Goal: Information Seeking & Learning: Learn about a topic

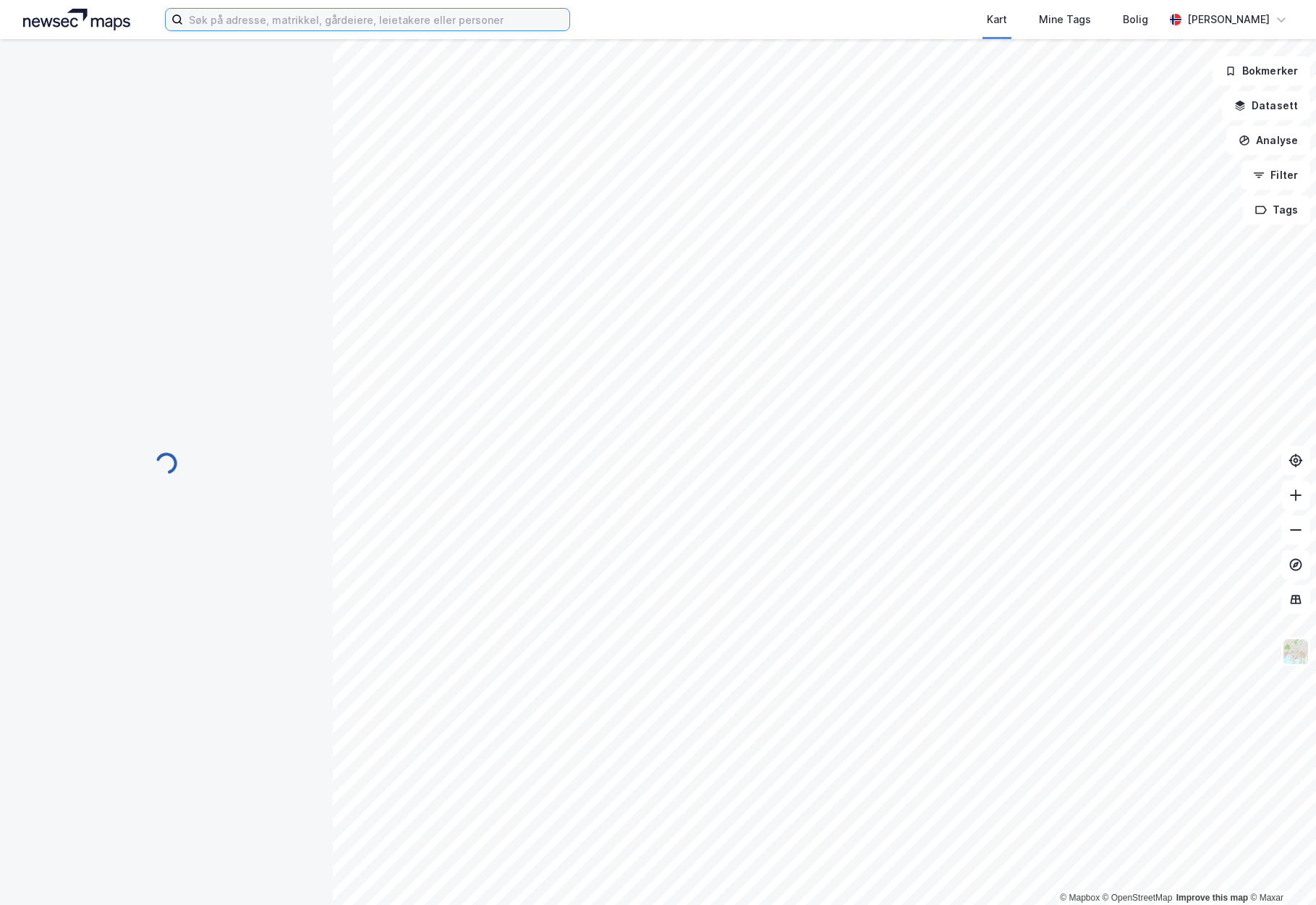
click at [476, 22] on input at bounding box center [376, 20] width 386 height 22
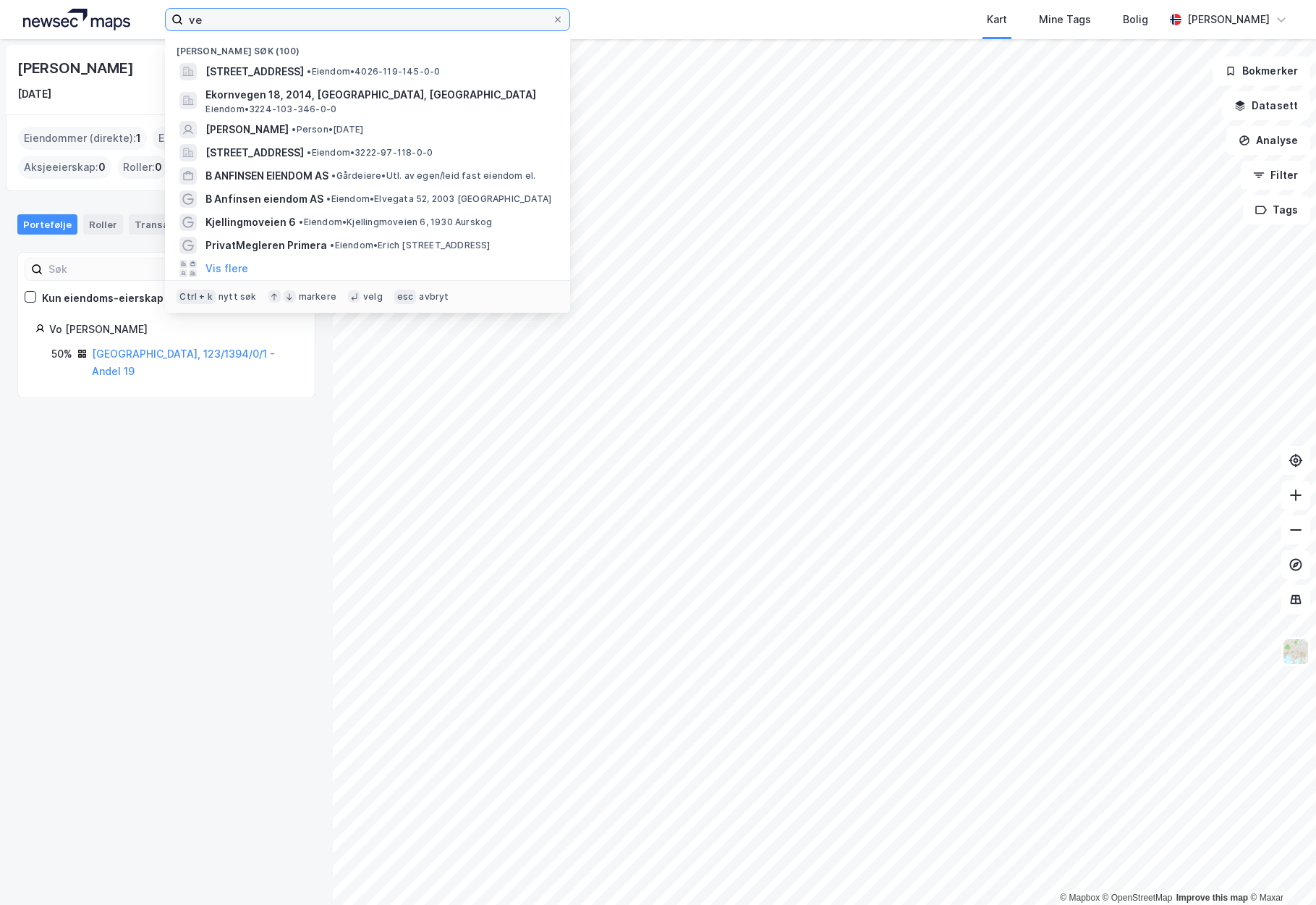
type input "v"
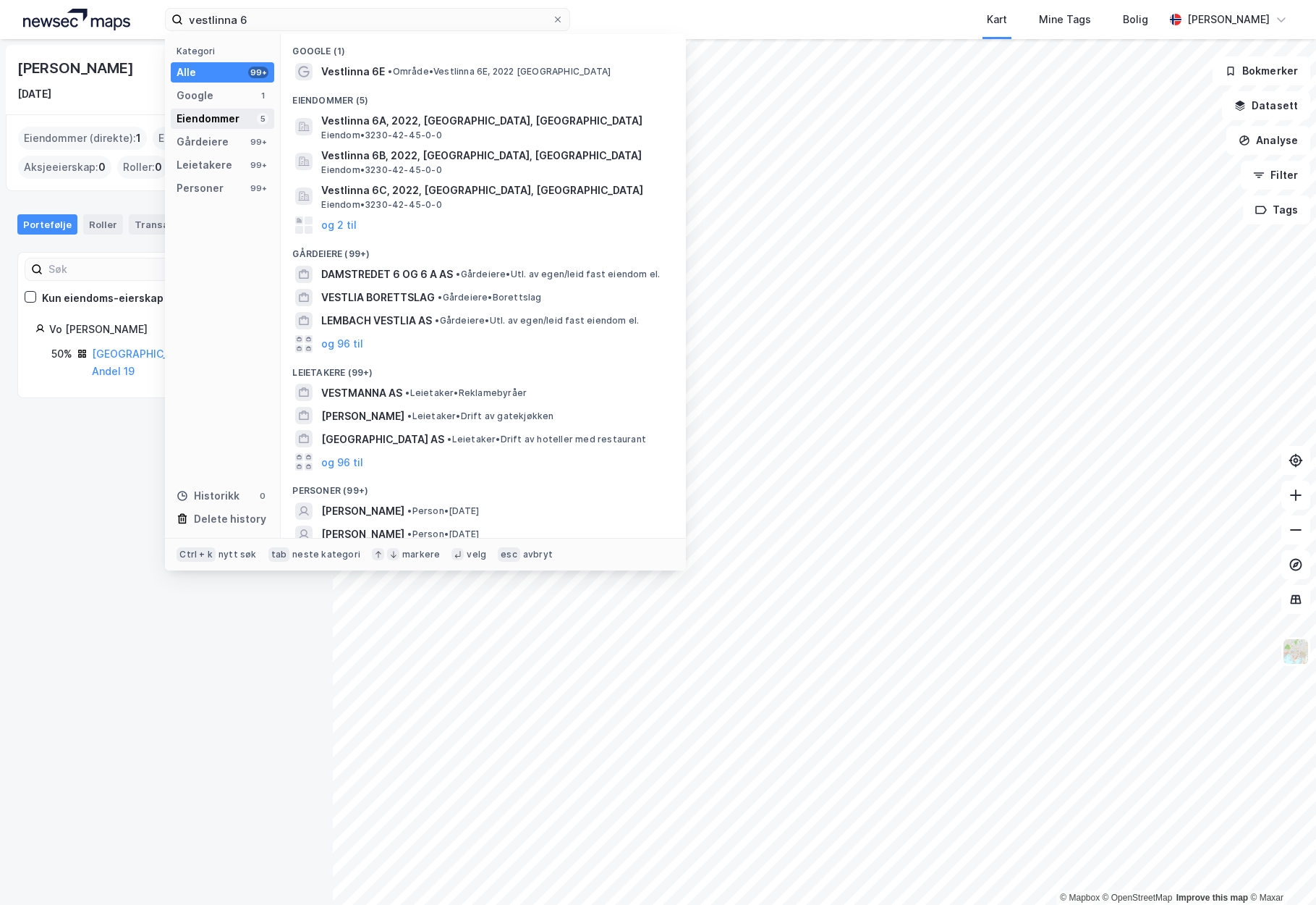
click at [196, 110] on div "Eiendommer" at bounding box center [208, 118] width 63 height 17
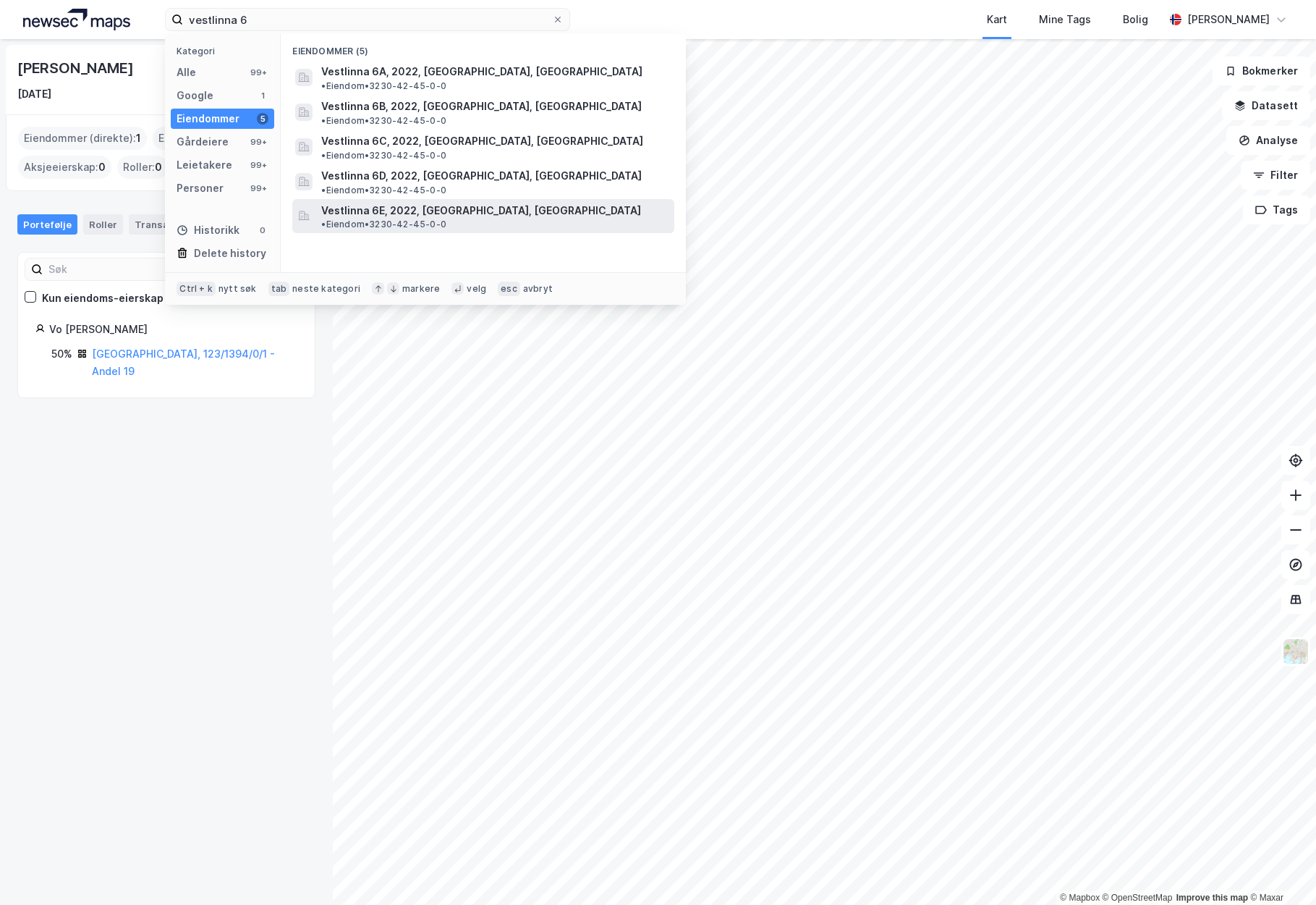
click at [416, 202] on span "Vestlinna 6E, 2022, [GEOGRAPHIC_DATA], [GEOGRAPHIC_DATA]" at bounding box center [481, 211] width 320 height 17
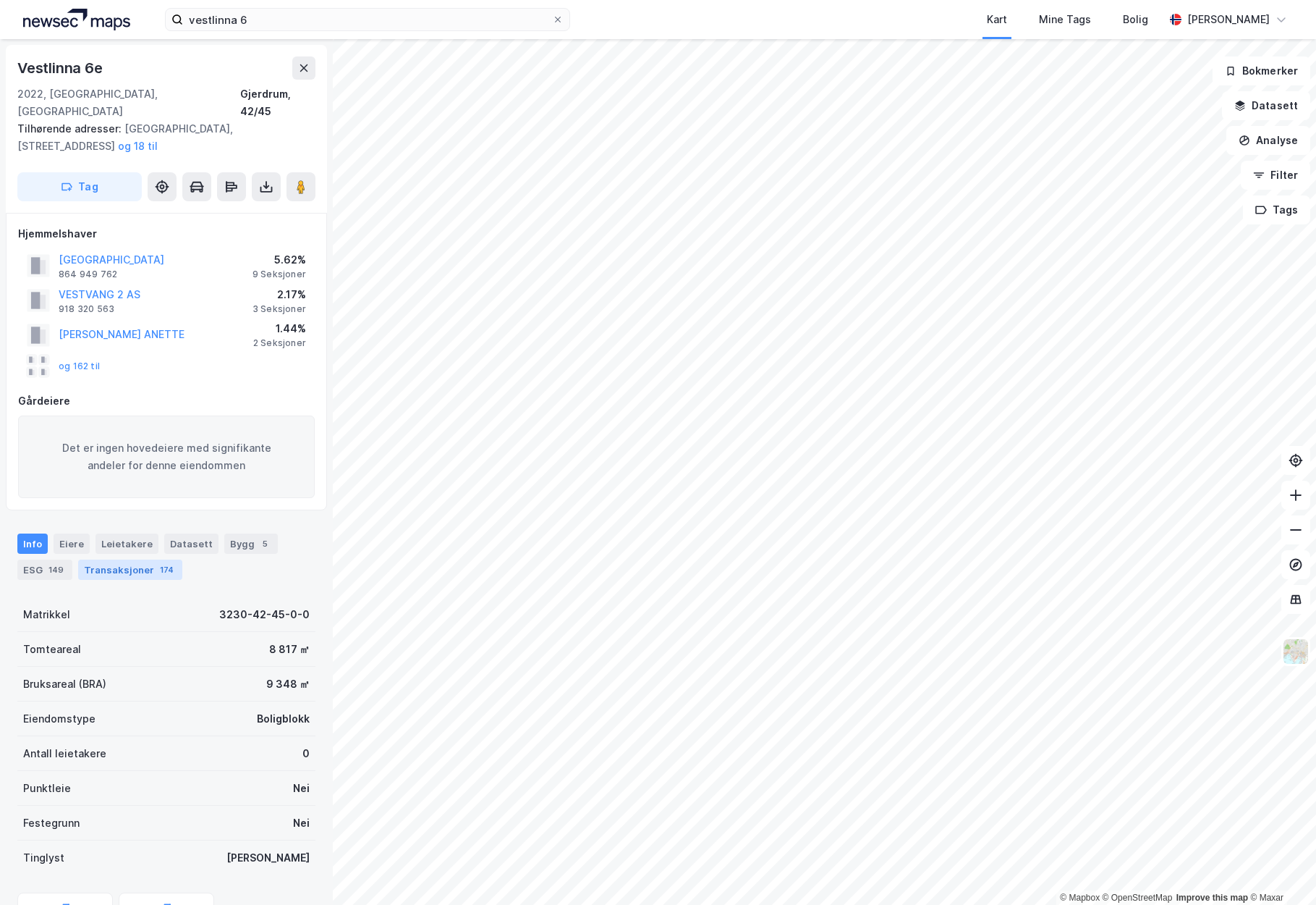
click at [135, 560] on div "Transaksjoner 174" at bounding box center [130, 570] width 104 height 20
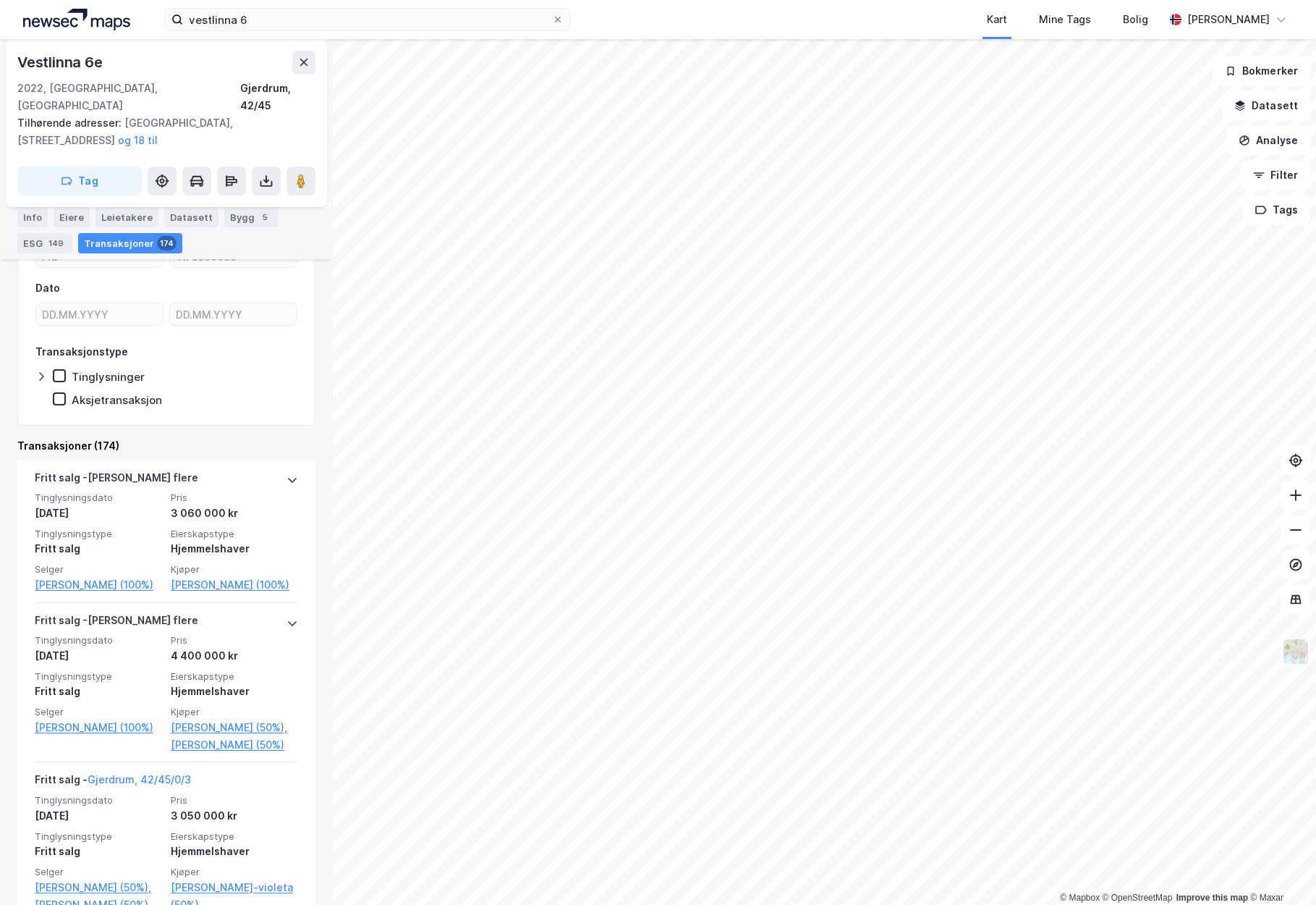
scroll to position [396, 0]
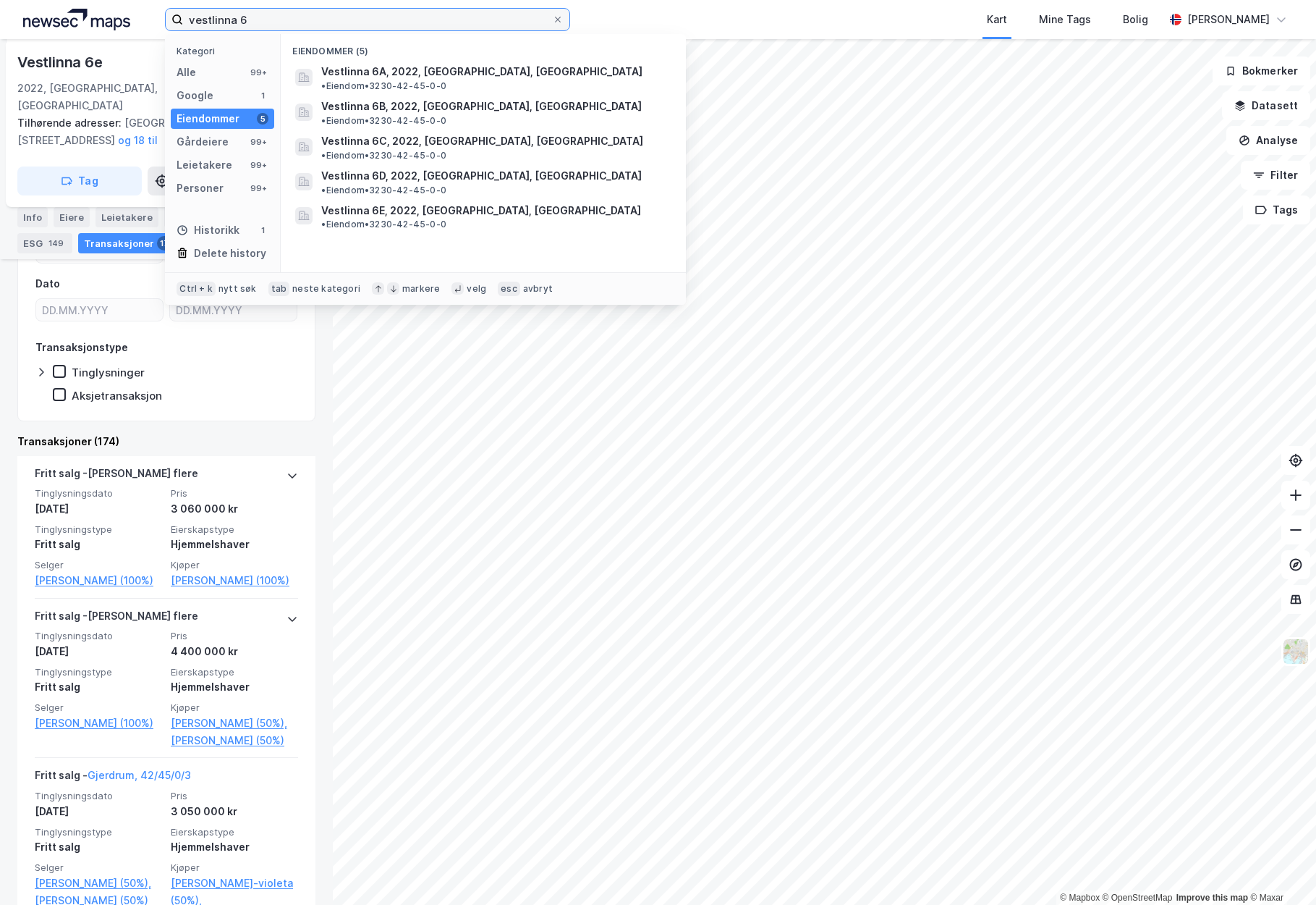
click at [280, 22] on input "vestlinna 6" at bounding box center [367, 20] width 369 height 22
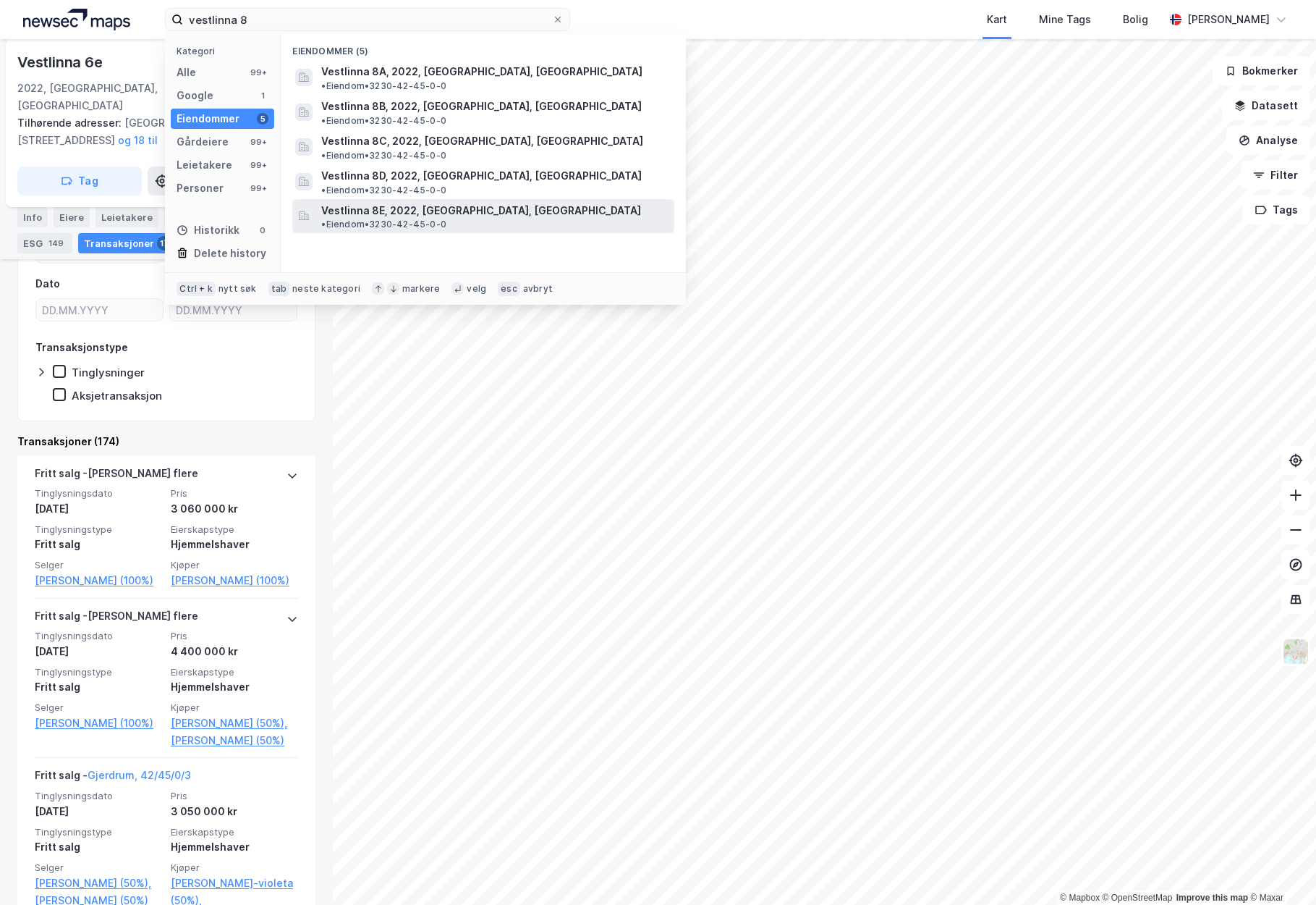
click at [361, 202] on span "Vestlinna 8E, 2022, [GEOGRAPHIC_DATA], [GEOGRAPHIC_DATA]" at bounding box center [481, 211] width 320 height 17
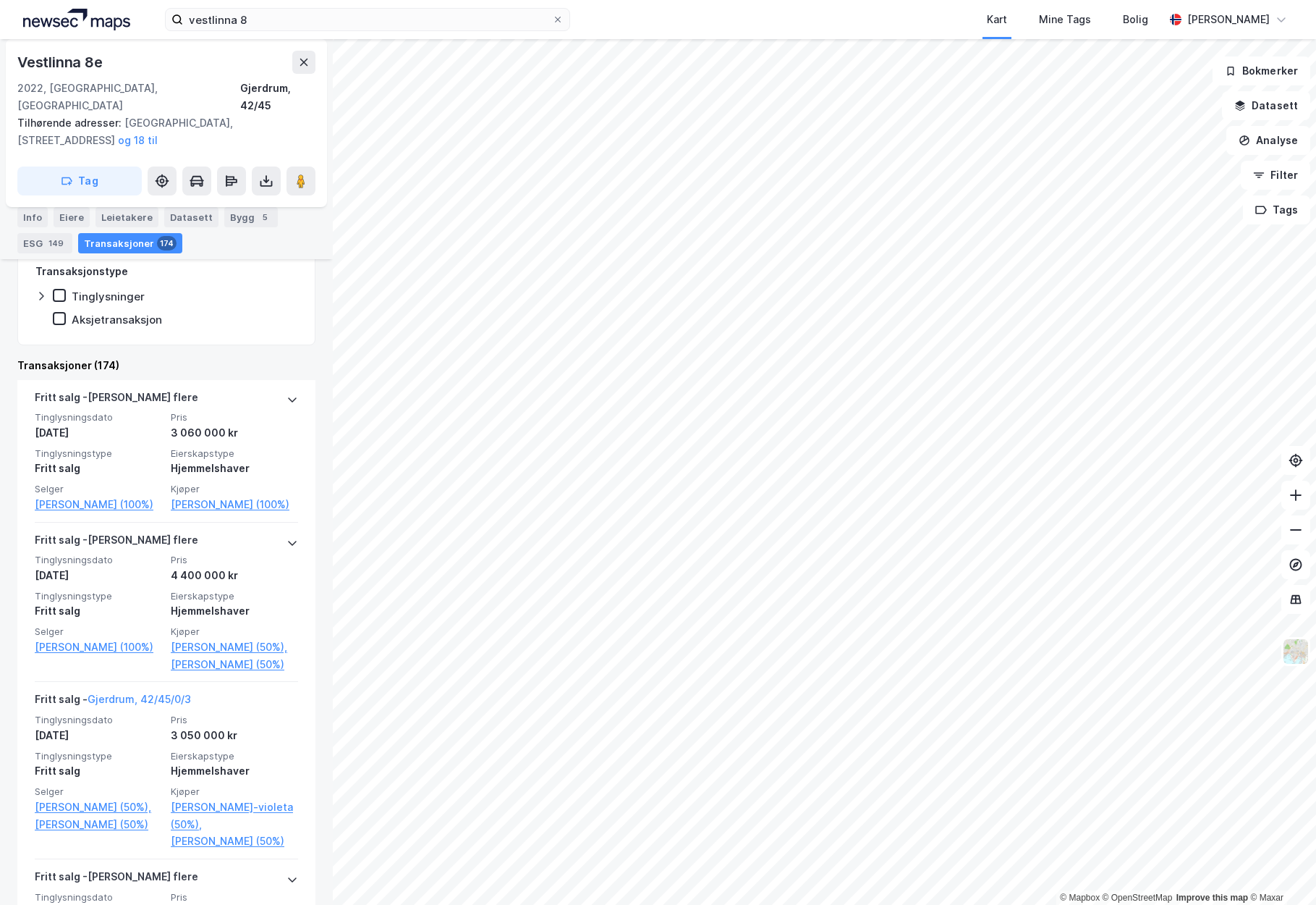
scroll to position [472, 0]
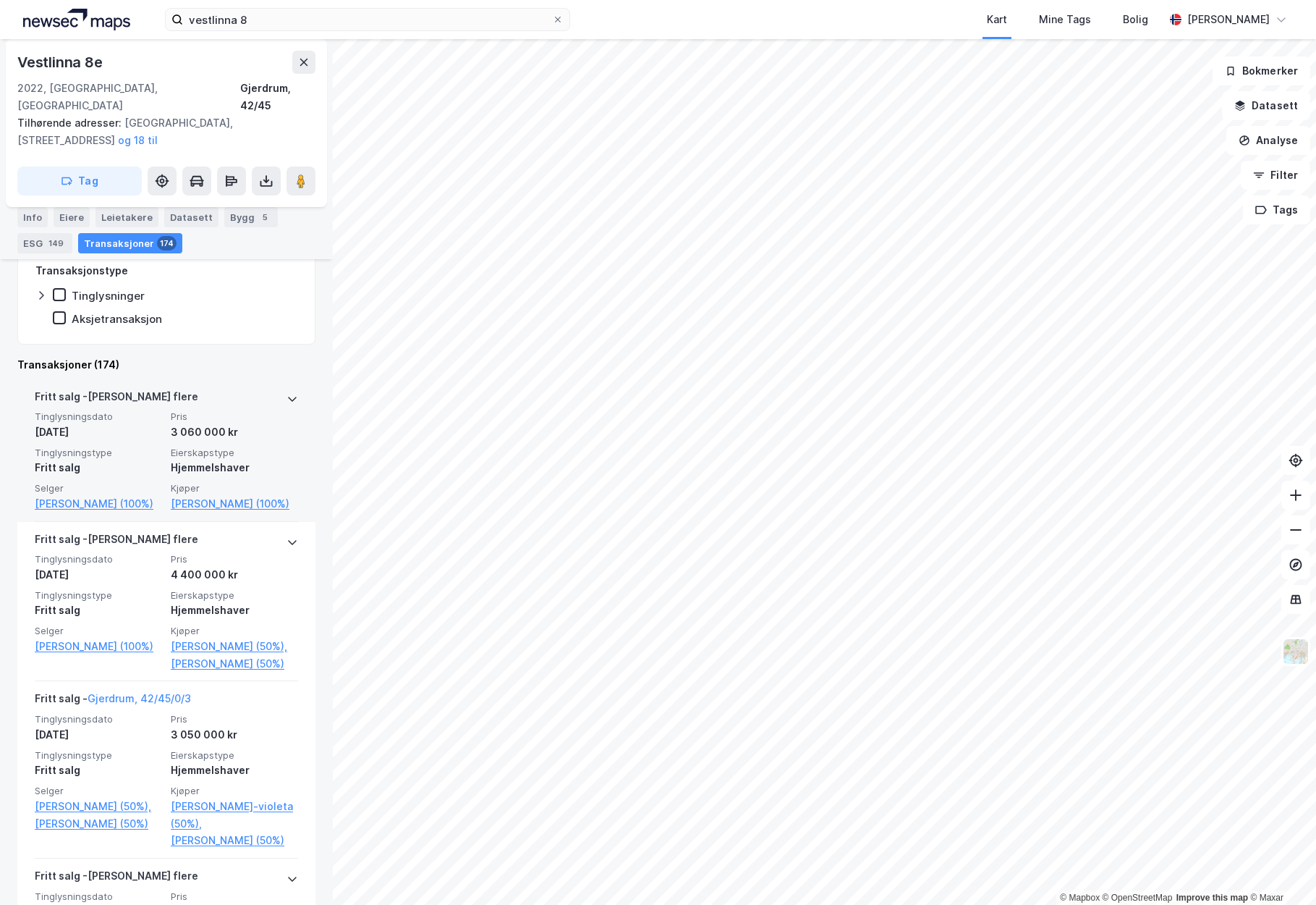
click at [286, 393] on icon at bounding box center [292, 398] width 12 height 12
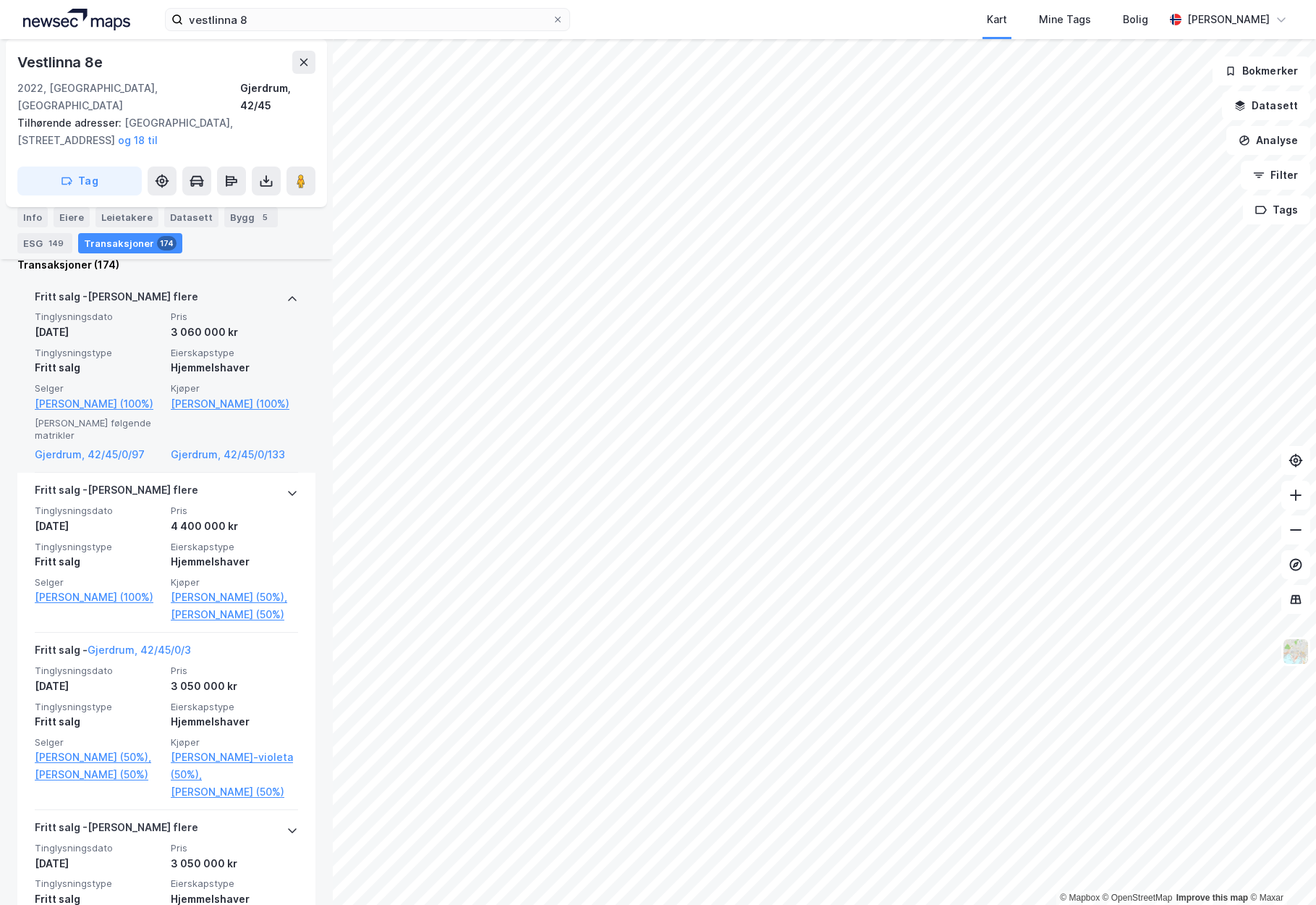
scroll to position [579, 0]
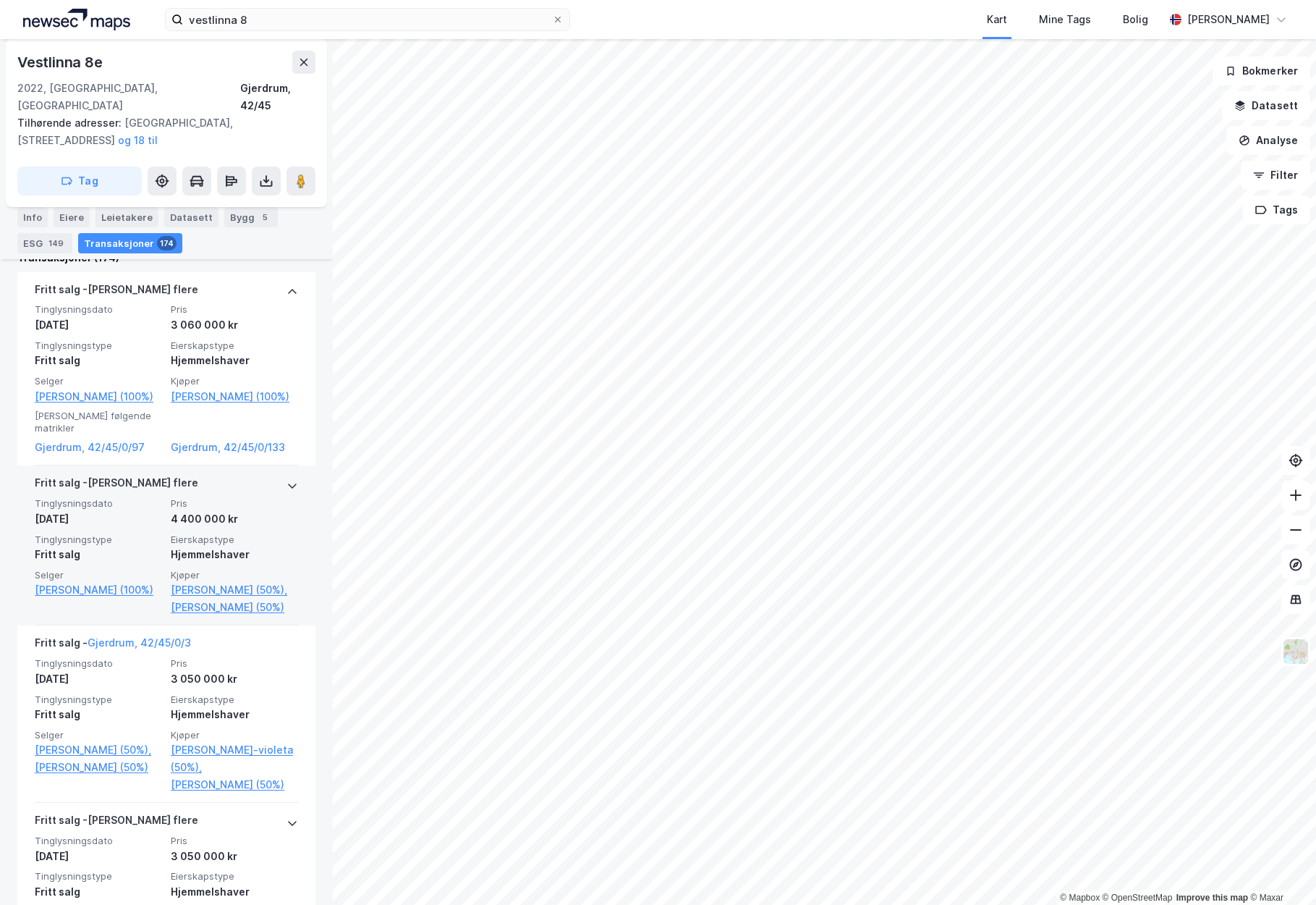
click at [278, 498] on span "Pris" at bounding box center [234, 503] width 128 height 12
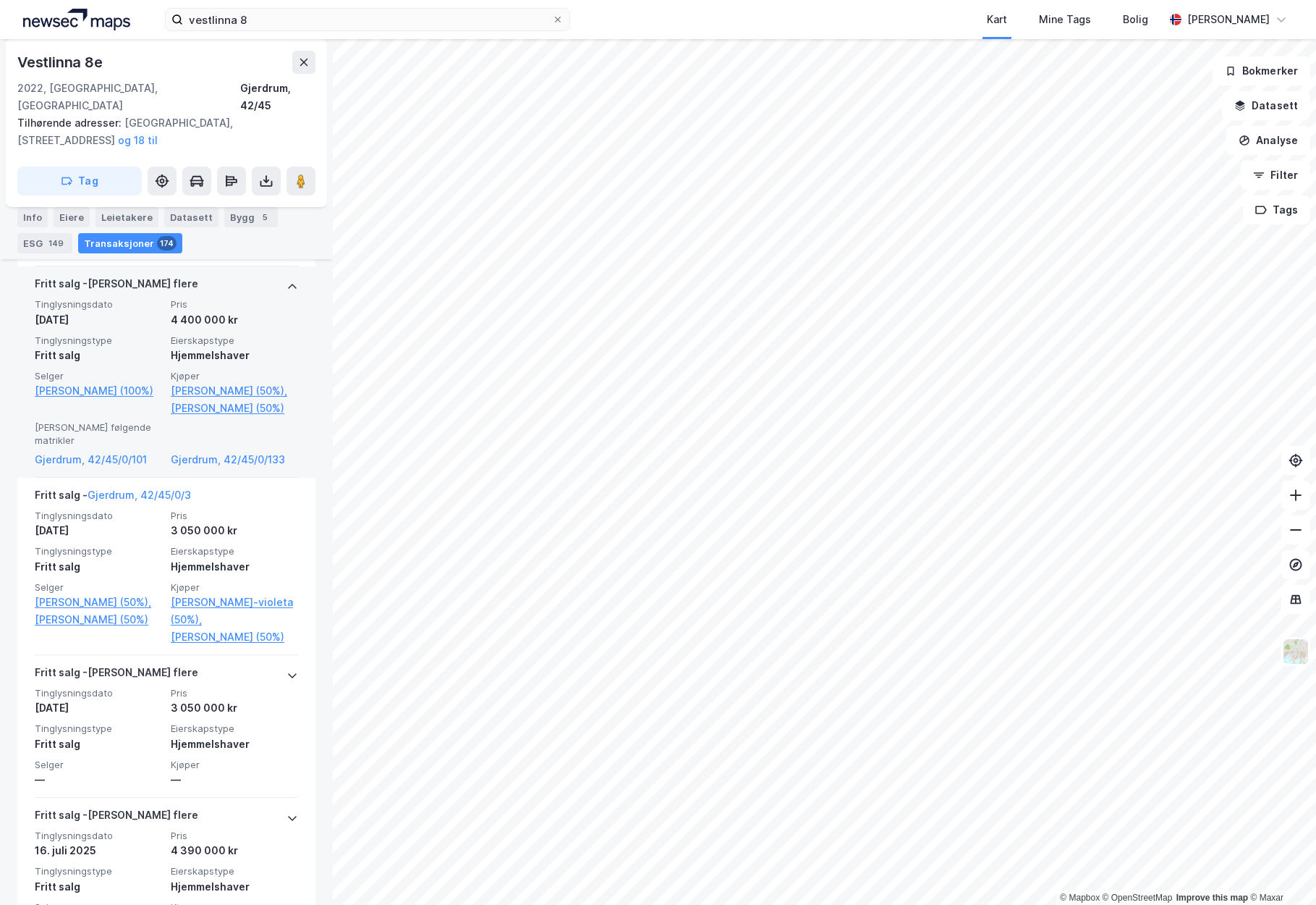
scroll to position [778, 0]
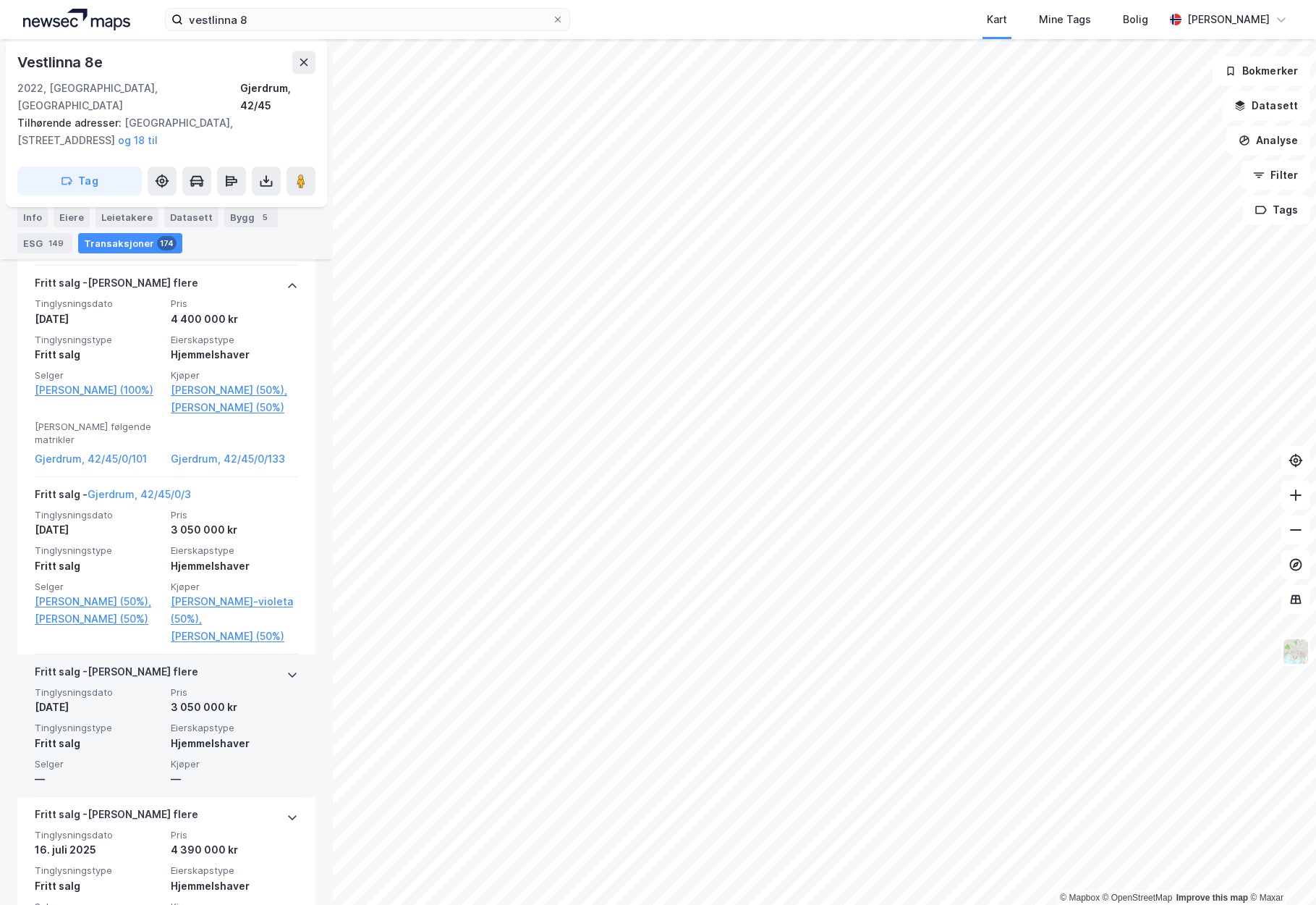
click at [286, 686] on div at bounding box center [292, 674] width 12 height 23
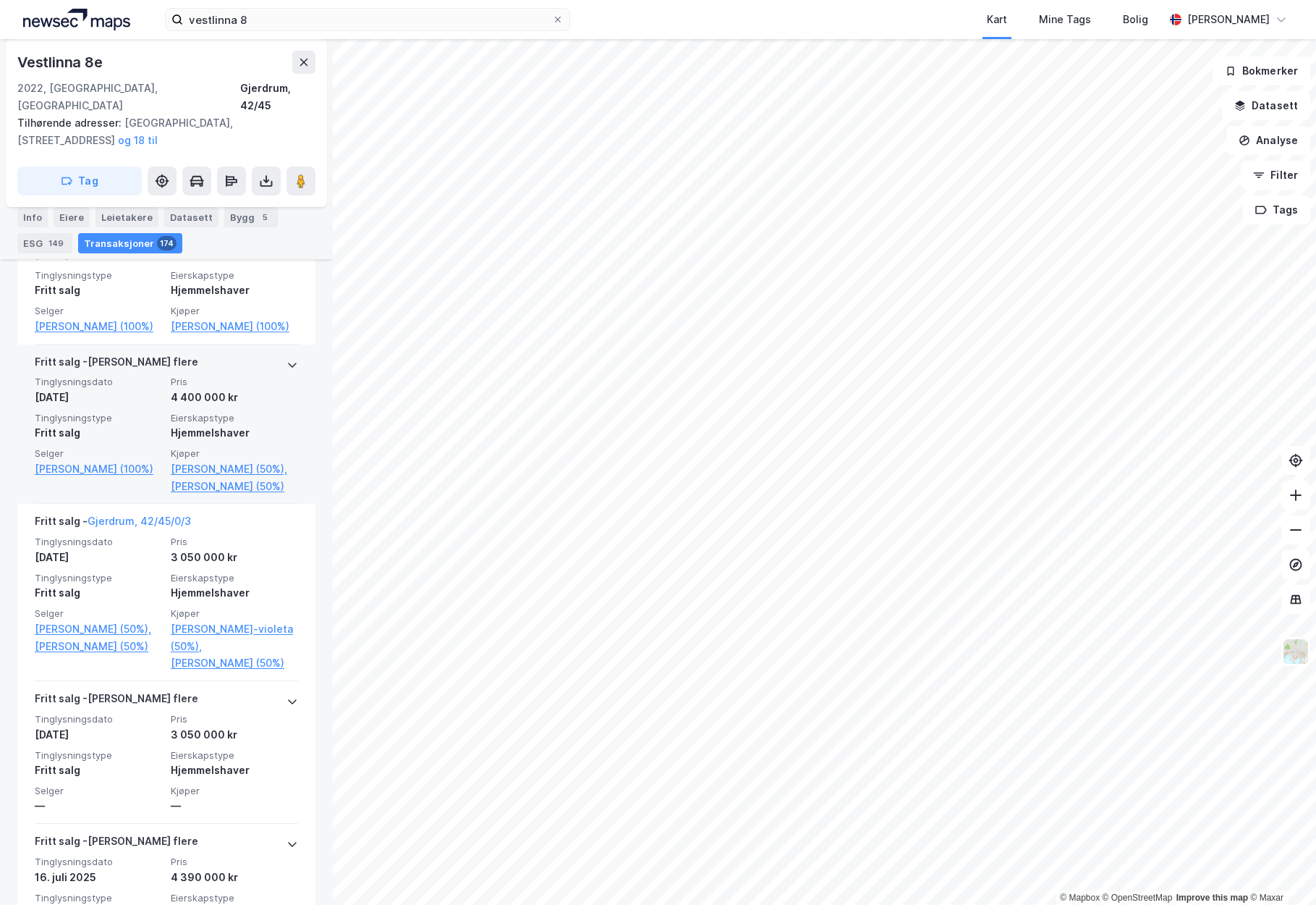
scroll to position [648, 0]
click at [286, 367] on icon at bounding box center [292, 365] width 12 height 12
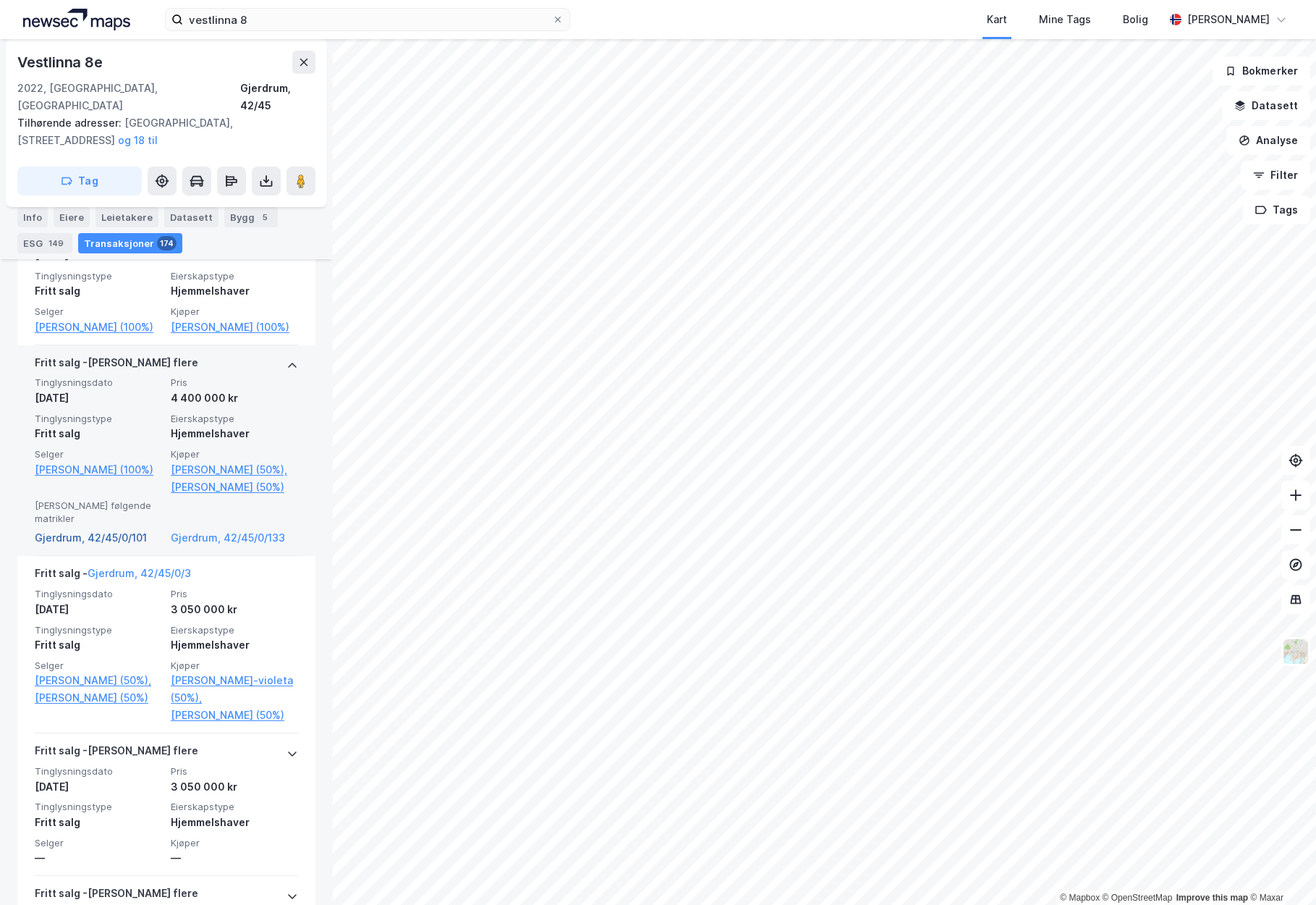
click at [110, 546] on link "Gjerdrum, 42/45/0/101" at bounding box center [98, 537] width 128 height 17
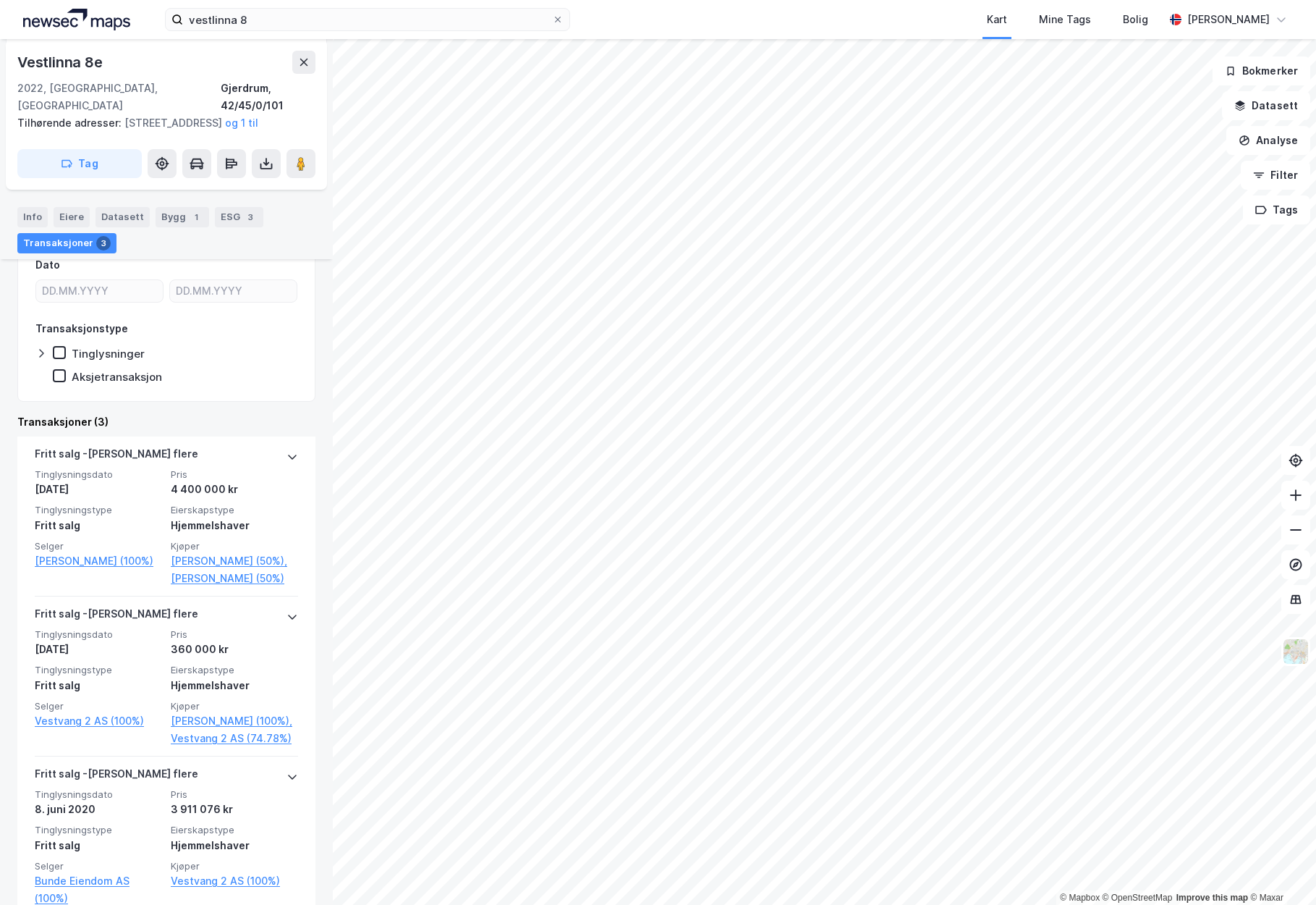
scroll to position [386, 0]
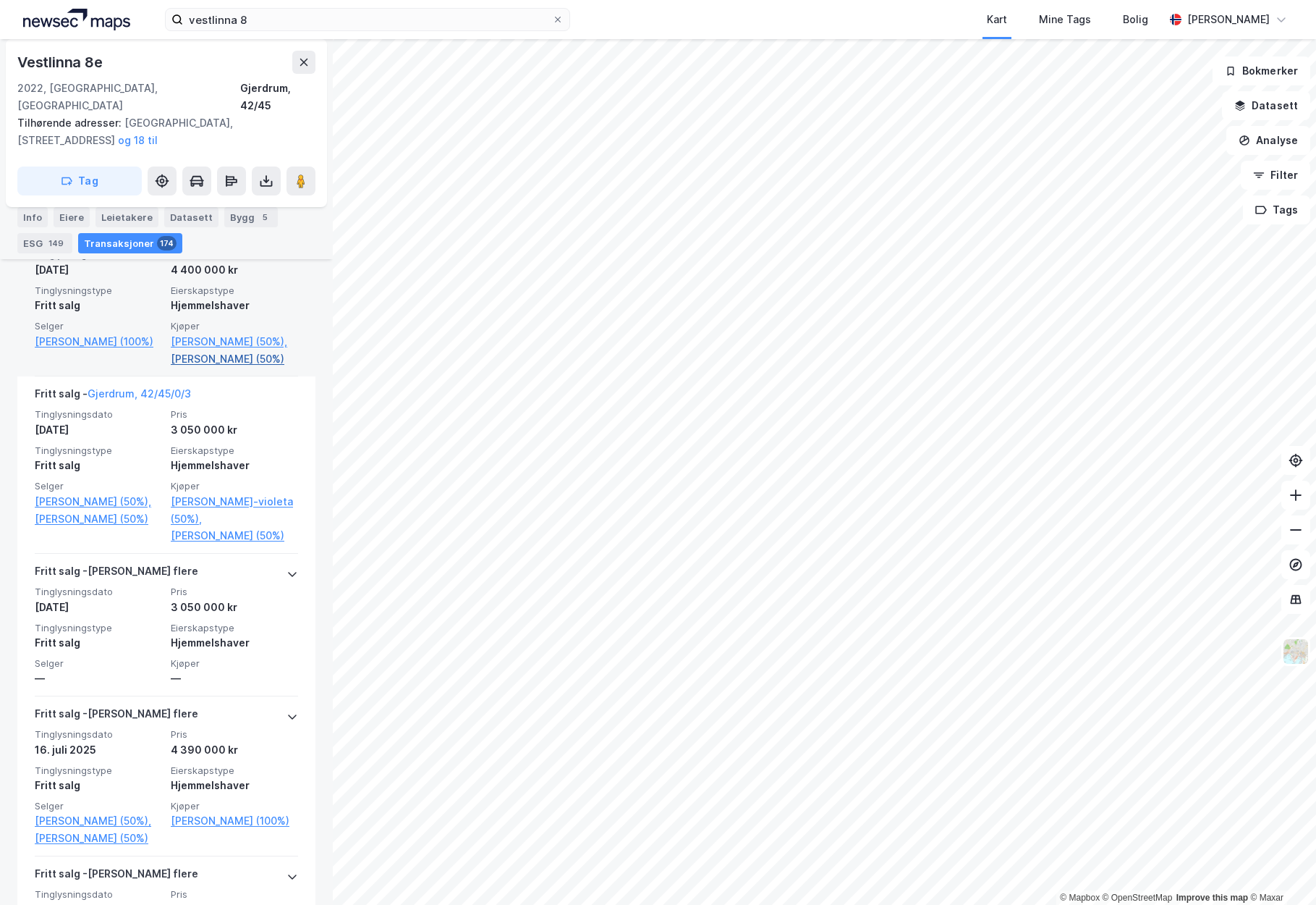
scroll to position [777, 0]
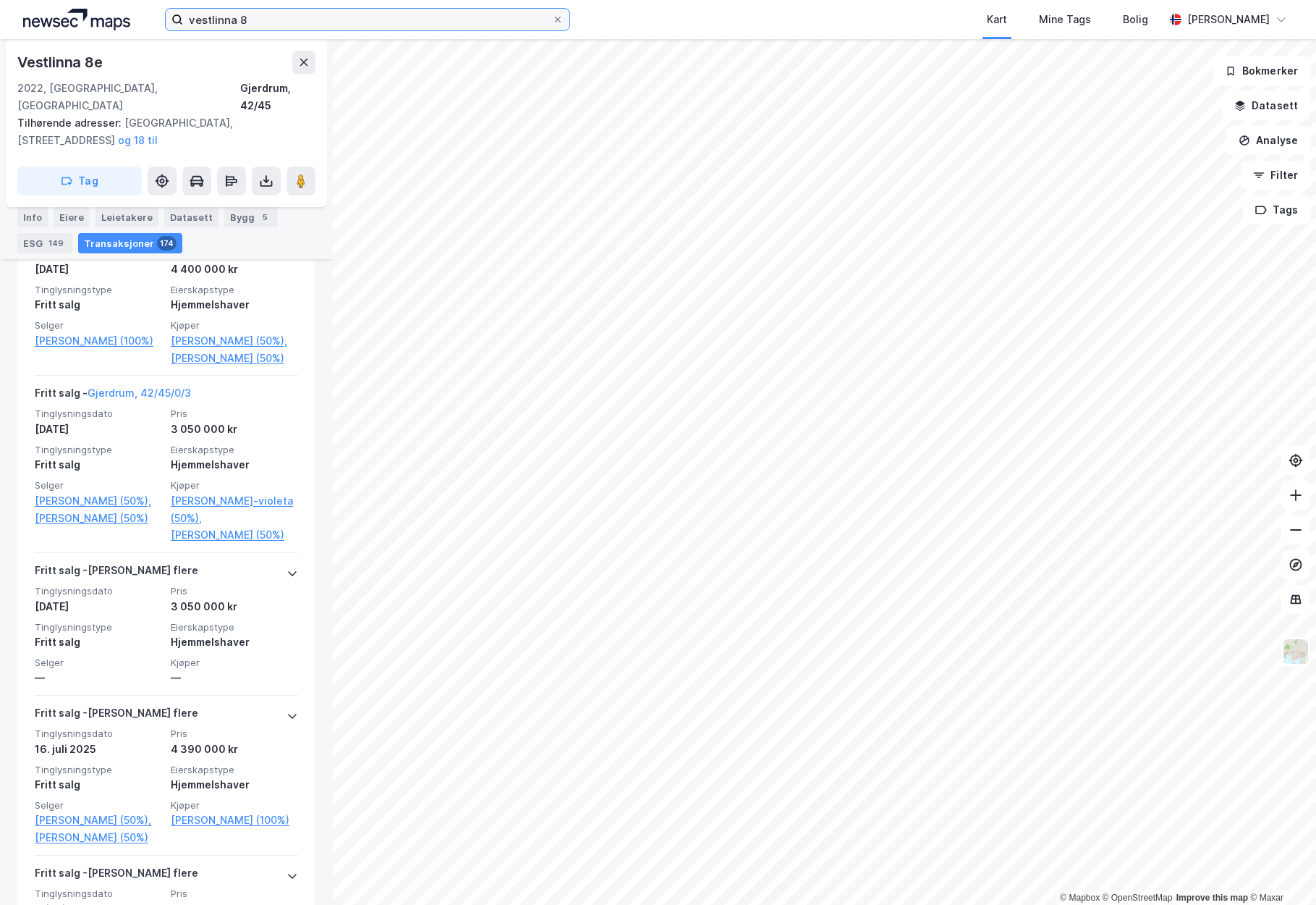
click at [421, 21] on input "vestlinna 8" at bounding box center [367, 20] width 369 height 22
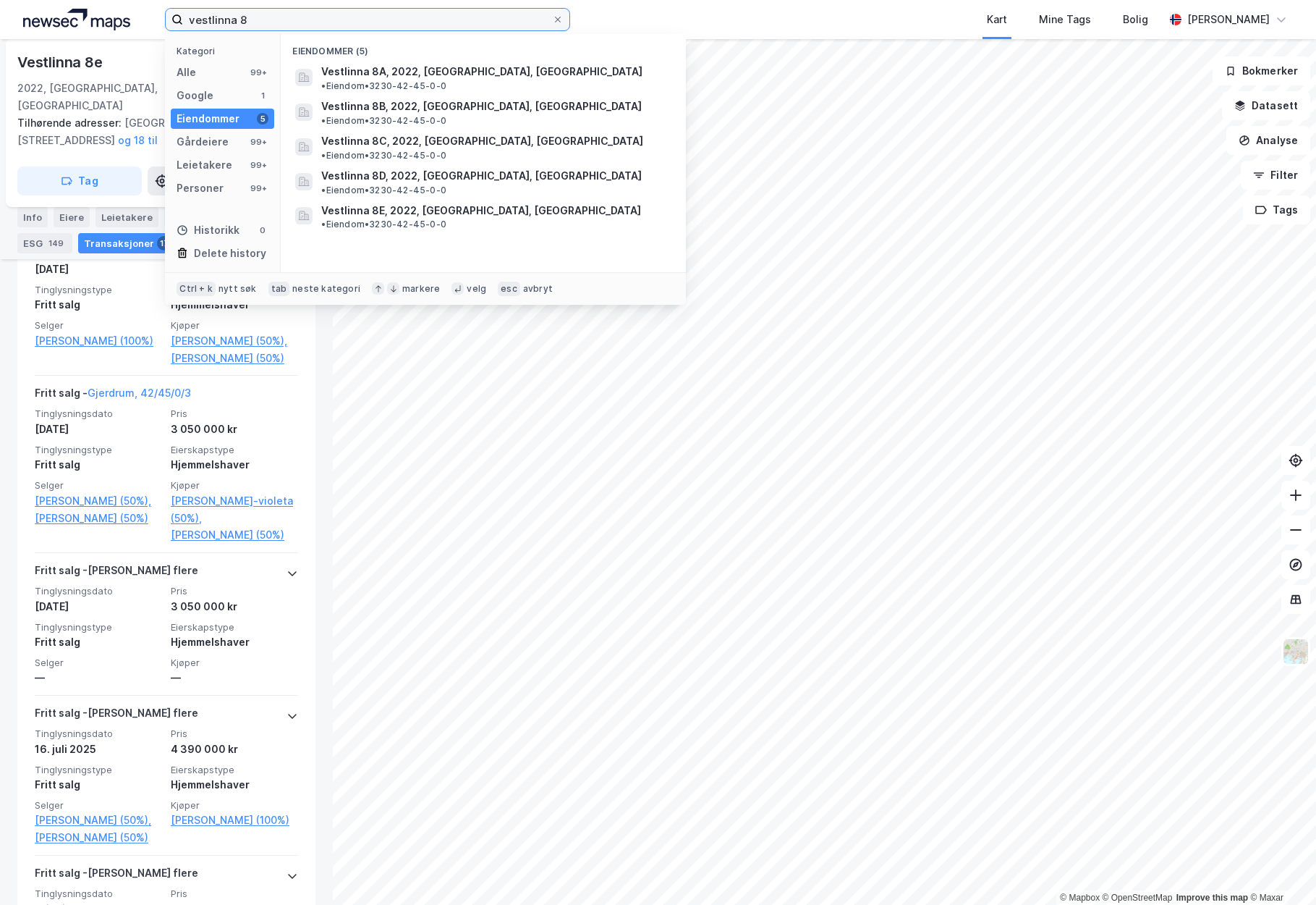
click at [421, 21] on input "vestlinna 8" at bounding box center [367, 20] width 369 height 22
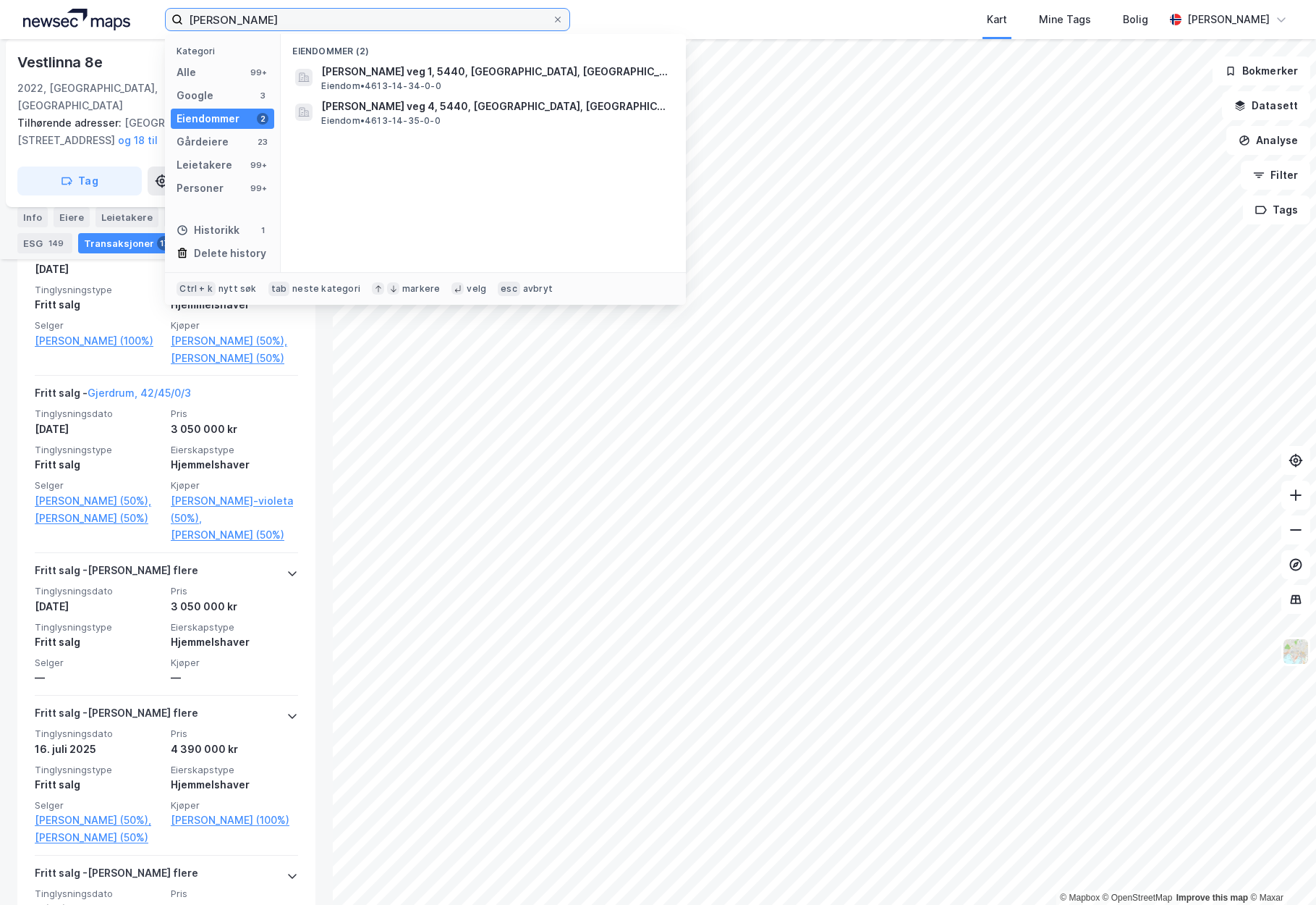
click at [263, 26] on input "[PERSON_NAME]" at bounding box center [367, 20] width 369 height 22
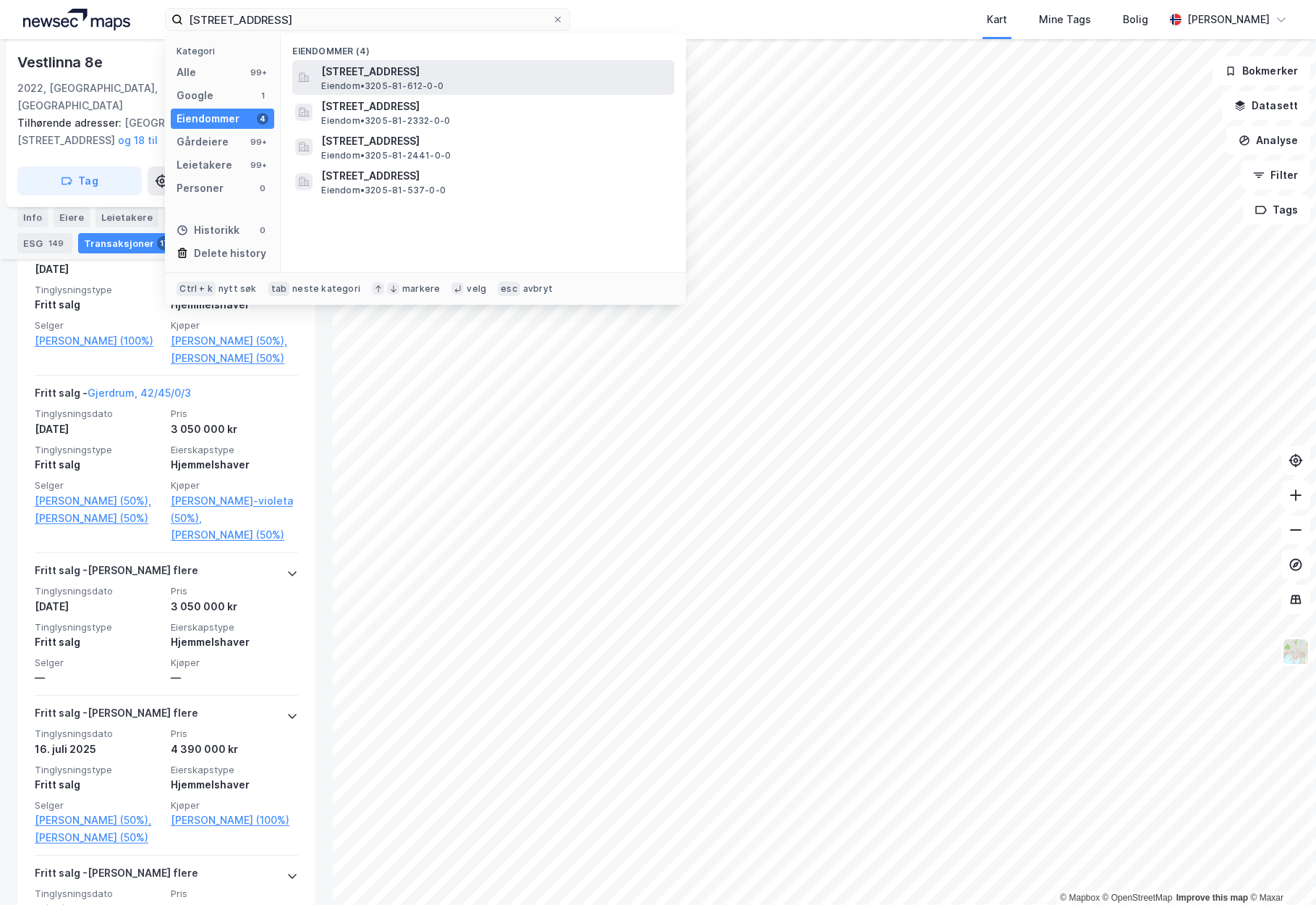
click at [328, 77] on span "[STREET_ADDRESS]" at bounding box center [495, 71] width 347 height 17
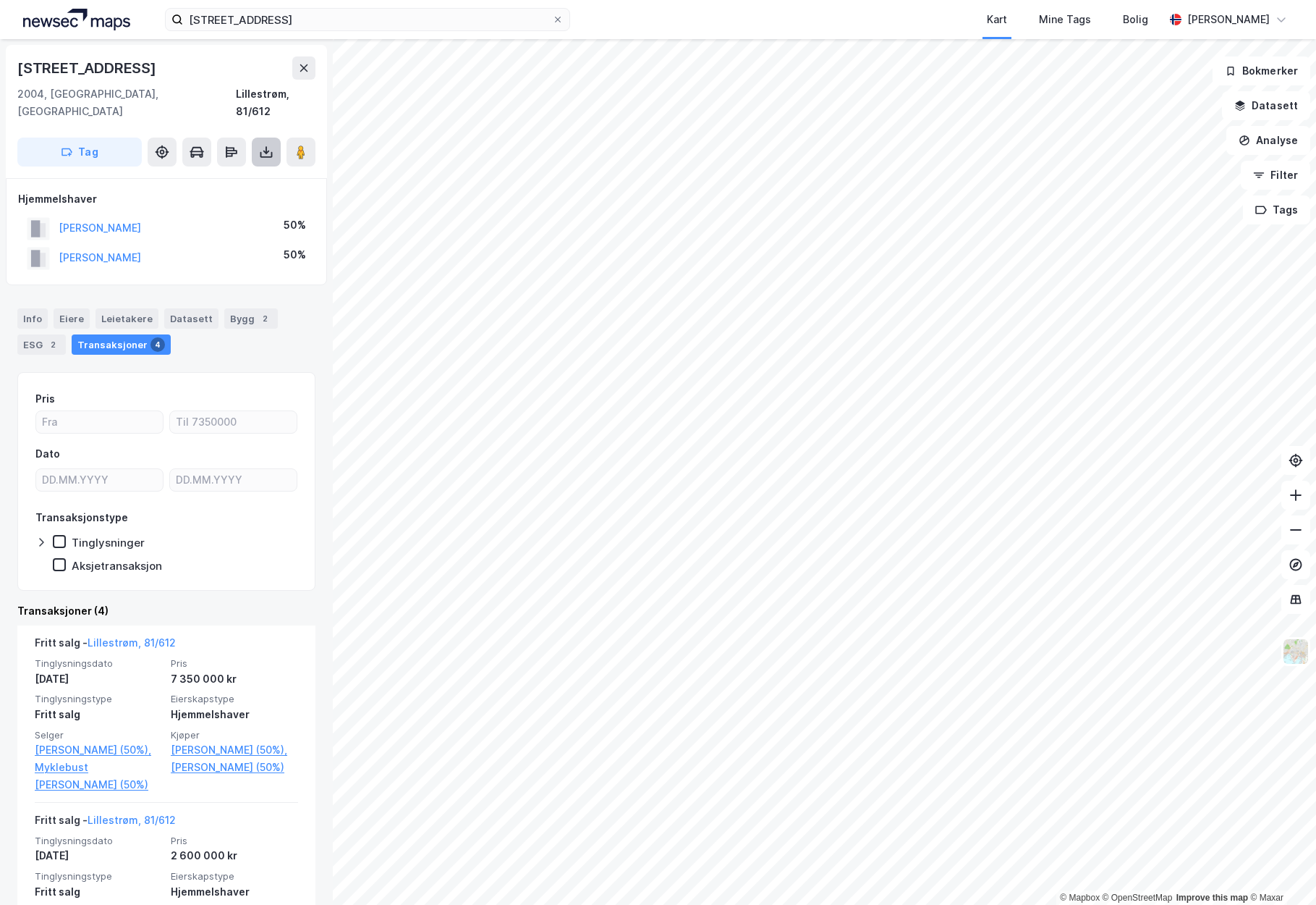
click at [264, 146] on button at bounding box center [266, 152] width 29 height 29
click at [258, 170] on div "Last ned grunnbok" at bounding box center [203, 180] width 154 height 23
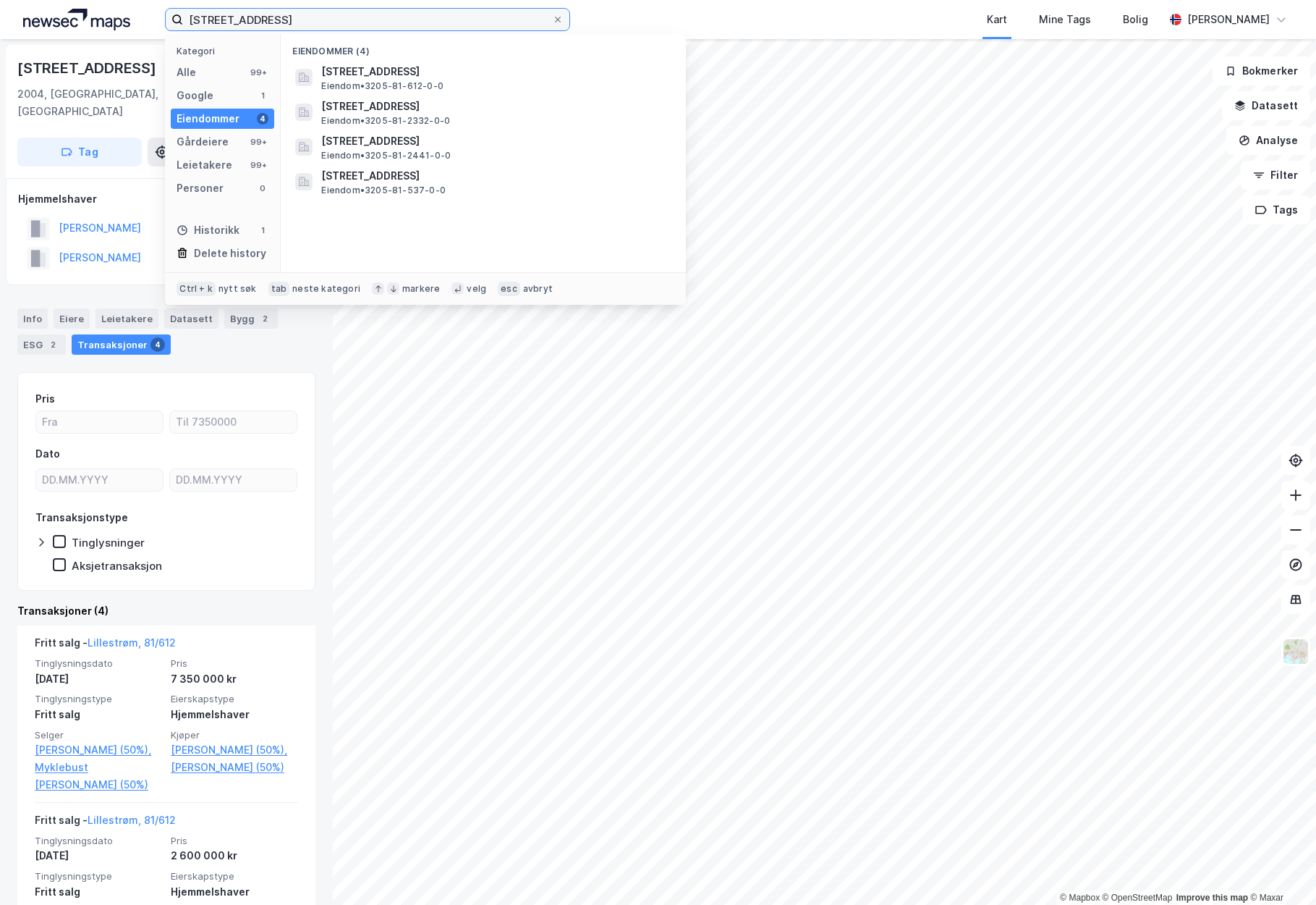
click at [336, 21] on input "[STREET_ADDRESS]" at bounding box center [367, 20] width 369 height 22
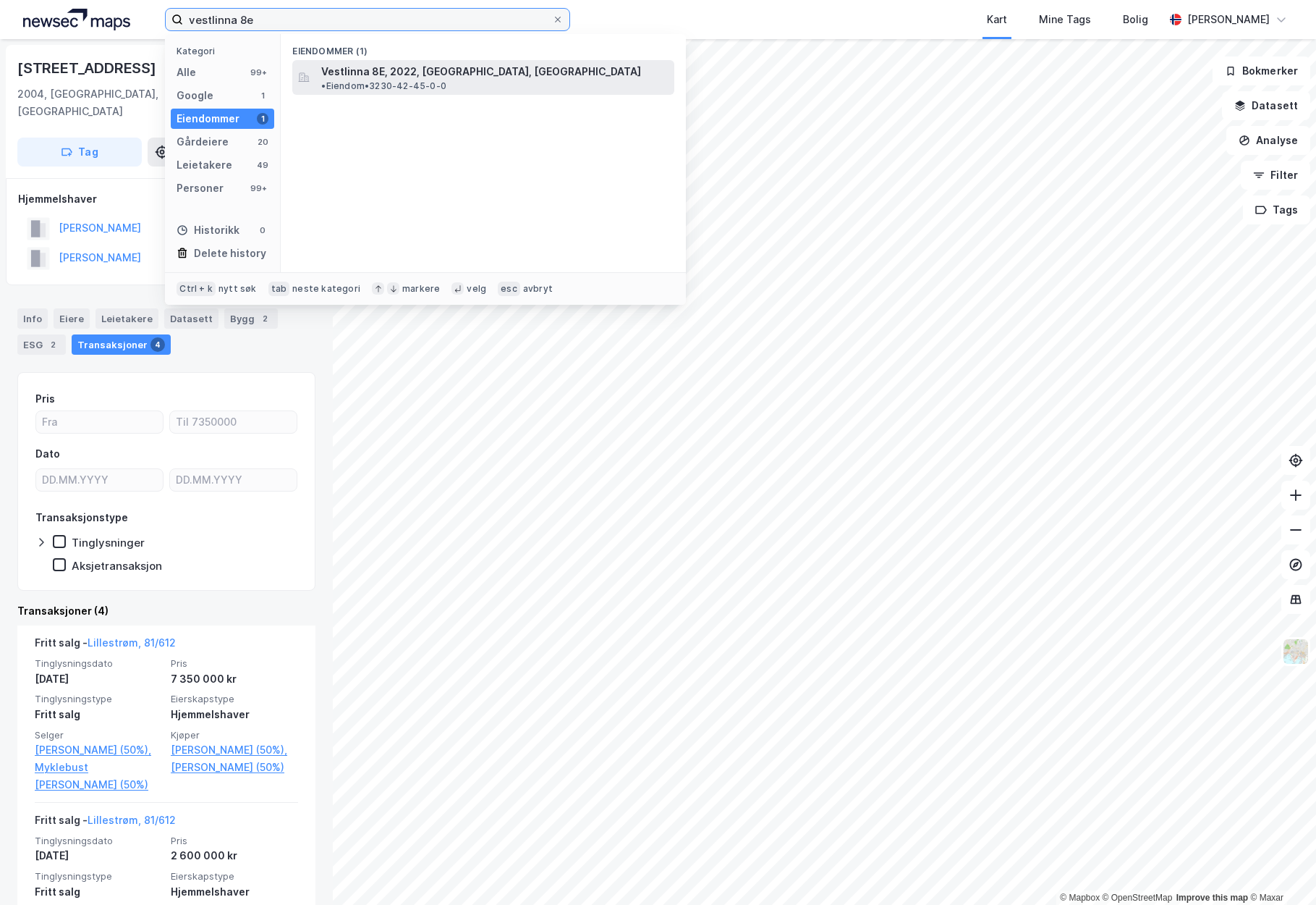
type input "vestlinna 8e"
click at [364, 73] on span "Vestlinna 8E, 2022, [GEOGRAPHIC_DATA], [GEOGRAPHIC_DATA]" at bounding box center [481, 71] width 320 height 17
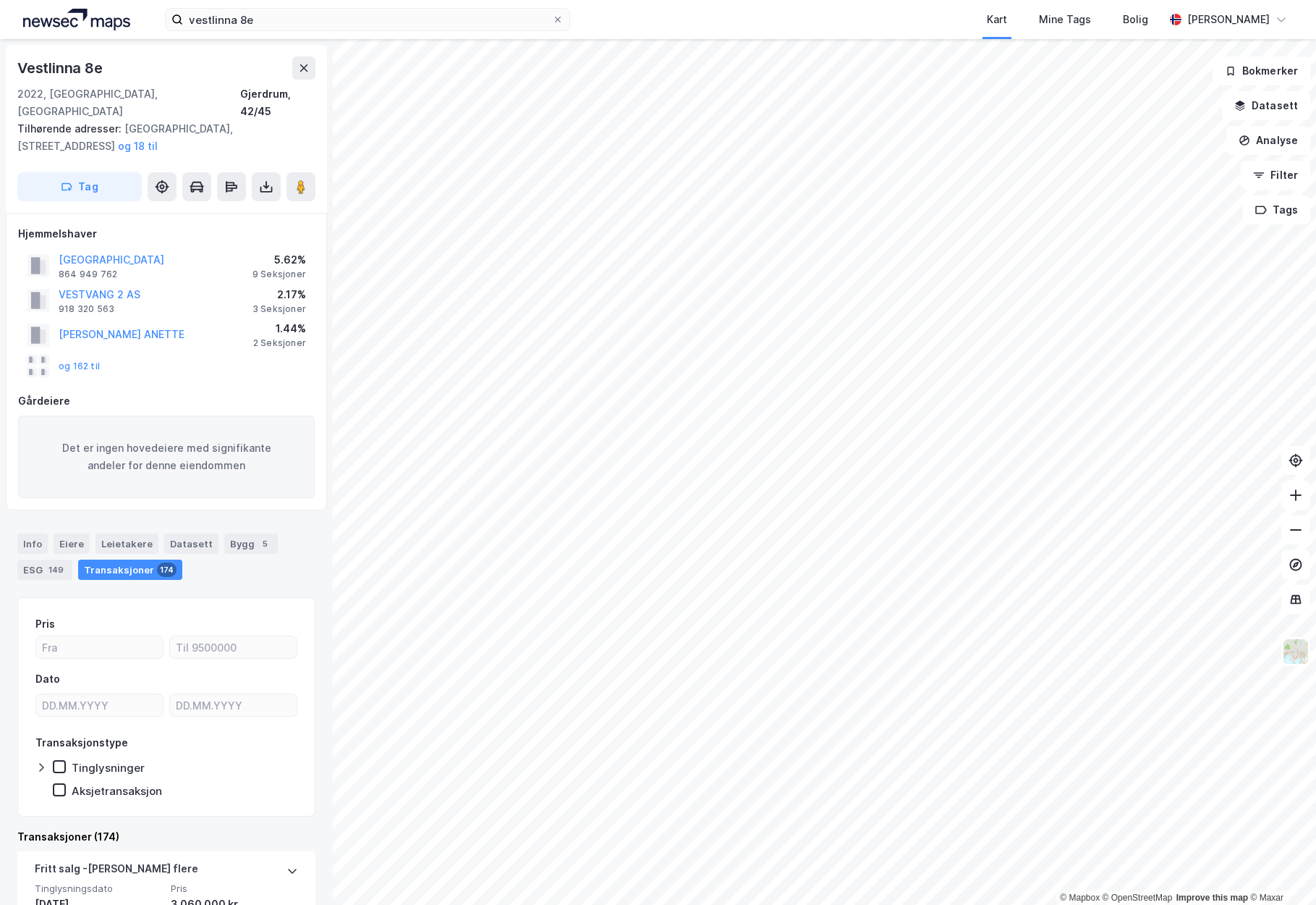
click at [128, 560] on div "Transaksjoner 174" at bounding box center [130, 570] width 104 height 20
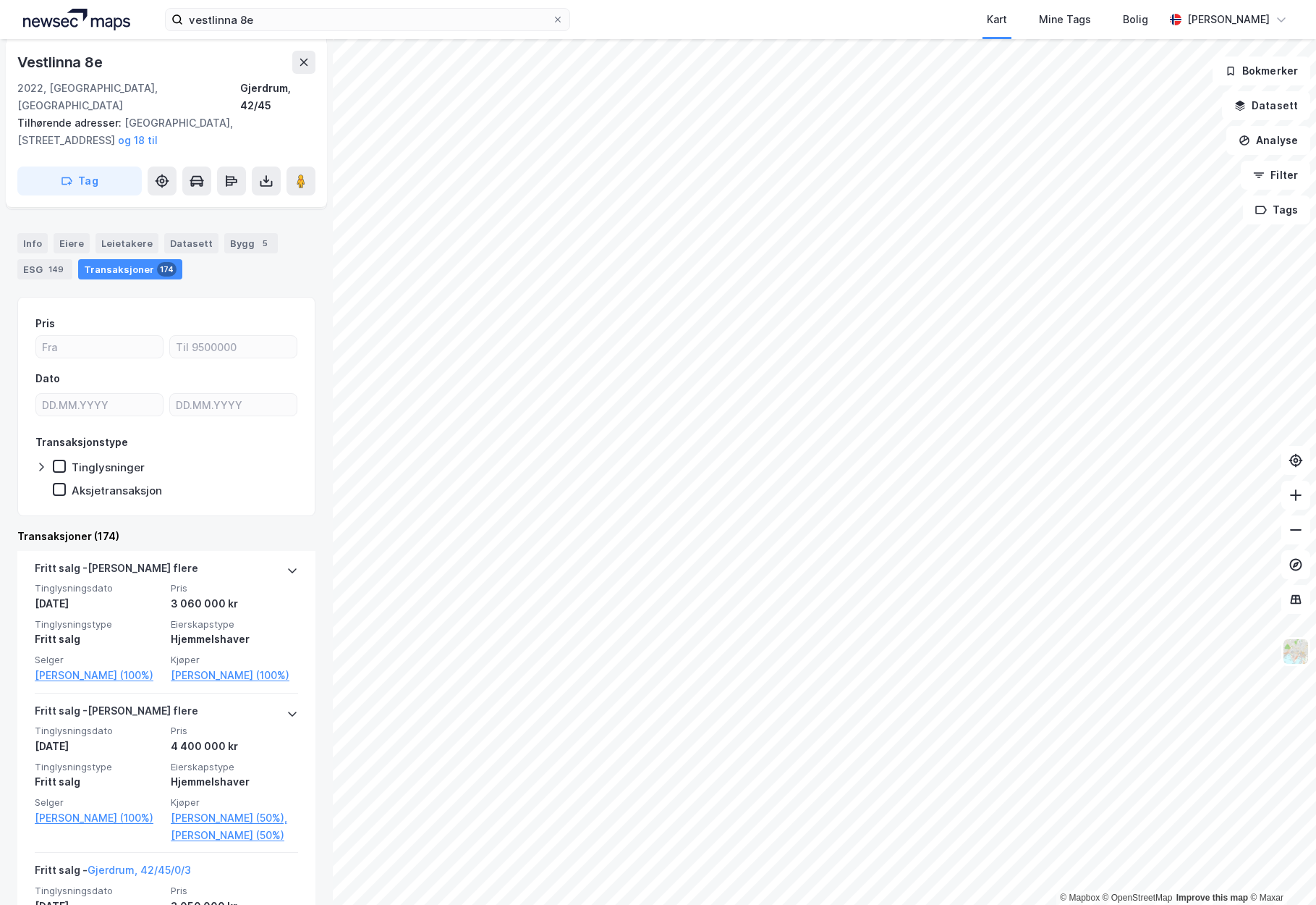
scroll to position [301, 0]
click at [128, 559] on div "[PERSON_NAME] flere" at bounding box center [116, 570] width 163 height 23
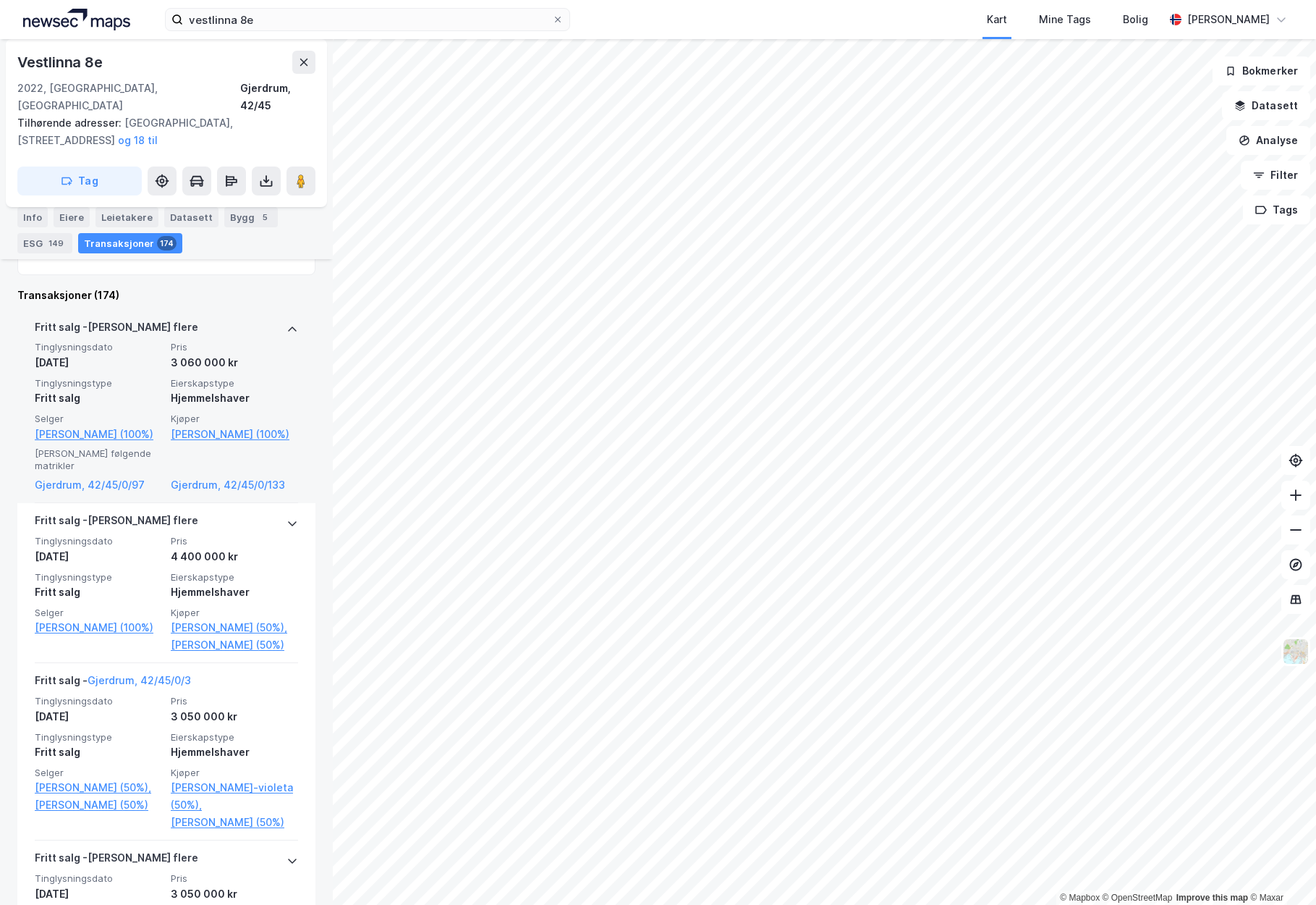
scroll to position [540, 0]
click at [222, 478] on link "Gjerdrum, 42/45/0/133" at bounding box center [234, 487] width 128 height 17
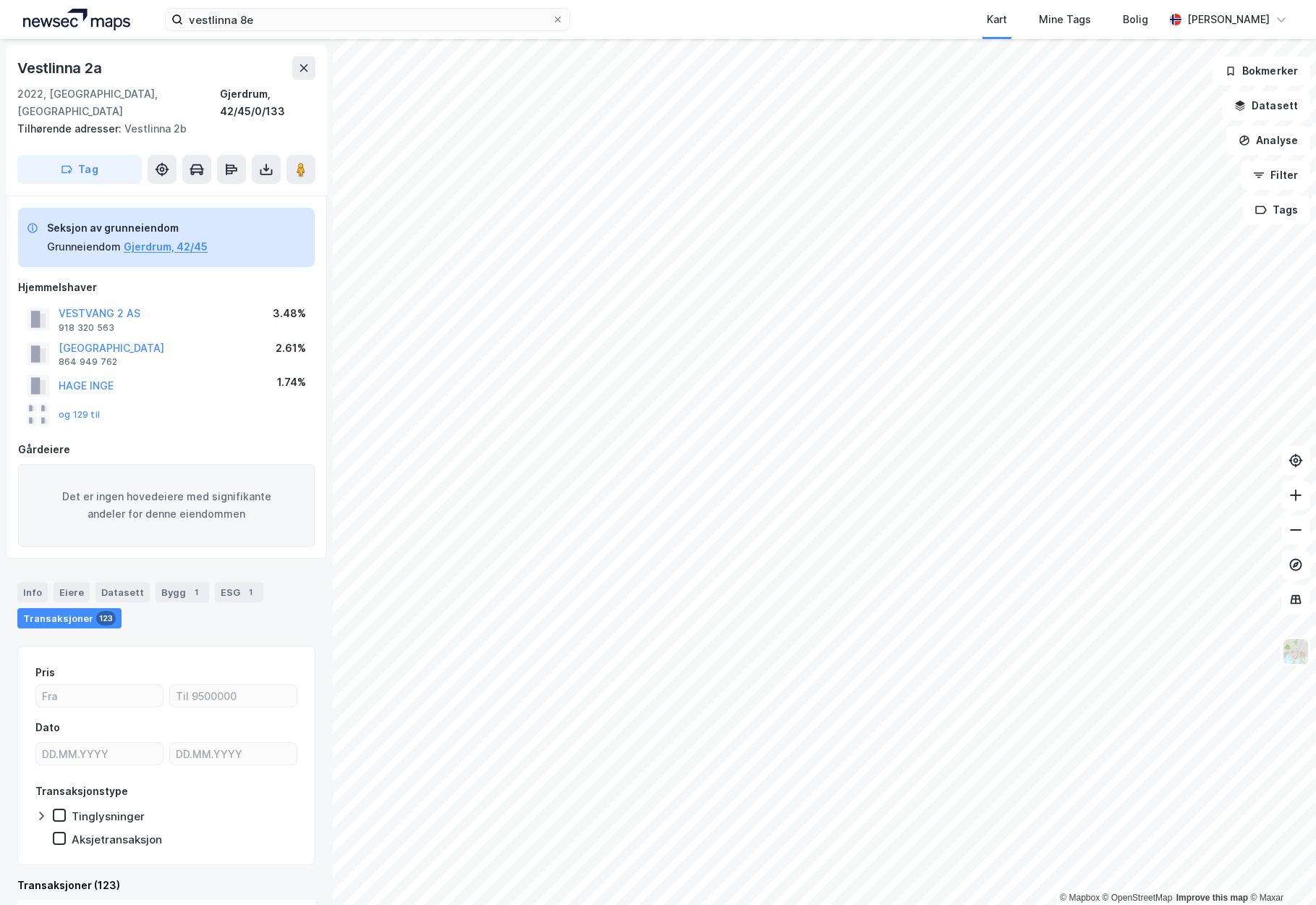
scroll to position [41, 0]
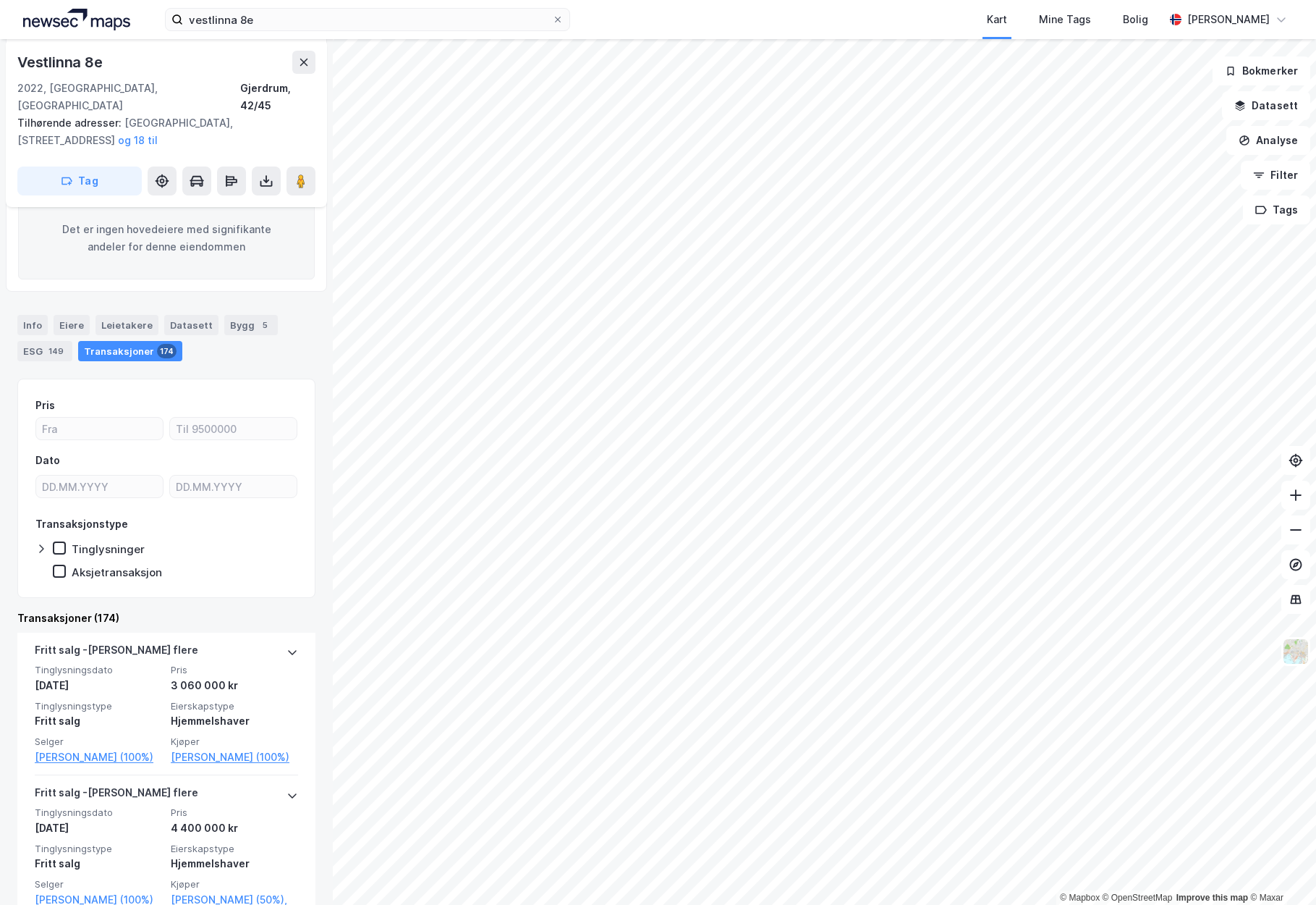
scroll to position [220, 0]
click at [0, 0] on button "og 18 til" at bounding box center [0, 0] width 0 height 0
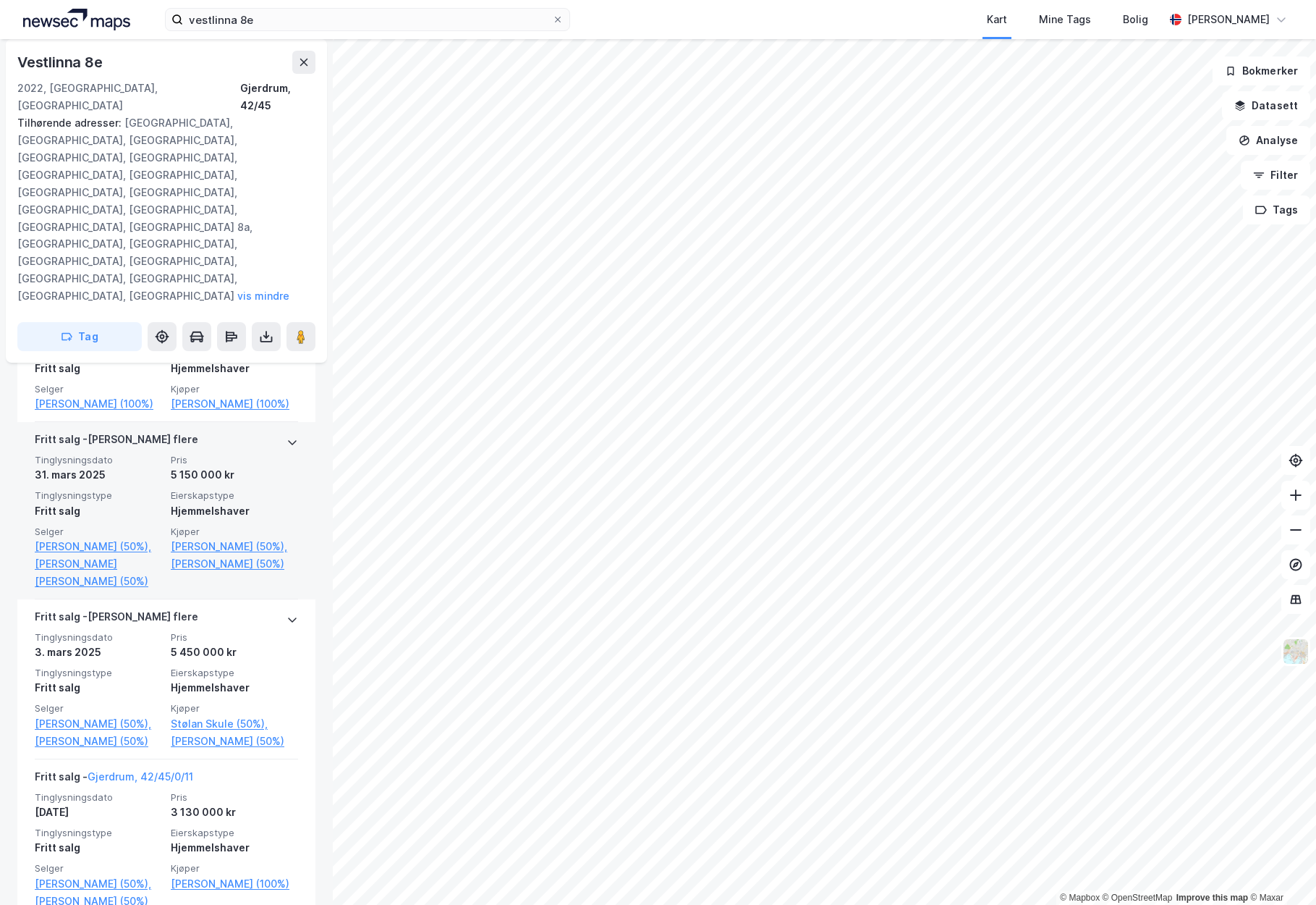
scroll to position [2042, 0]
click at [286, 436] on icon at bounding box center [292, 441] width 12 height 12
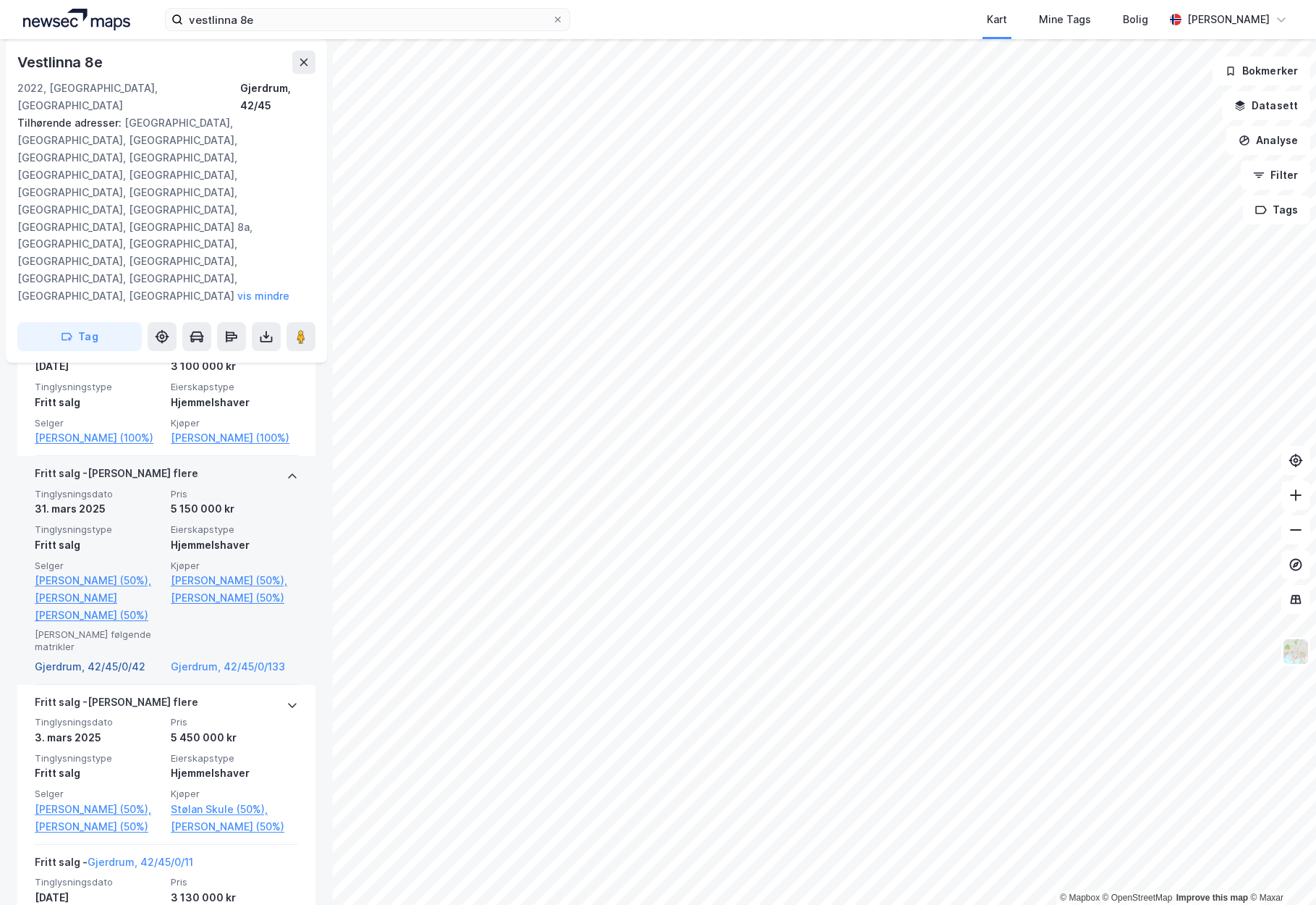
click at [118, 658] on link "Gjerdrum, 42/45/0/42" at bounding box center [98, 666] width 128 height 17
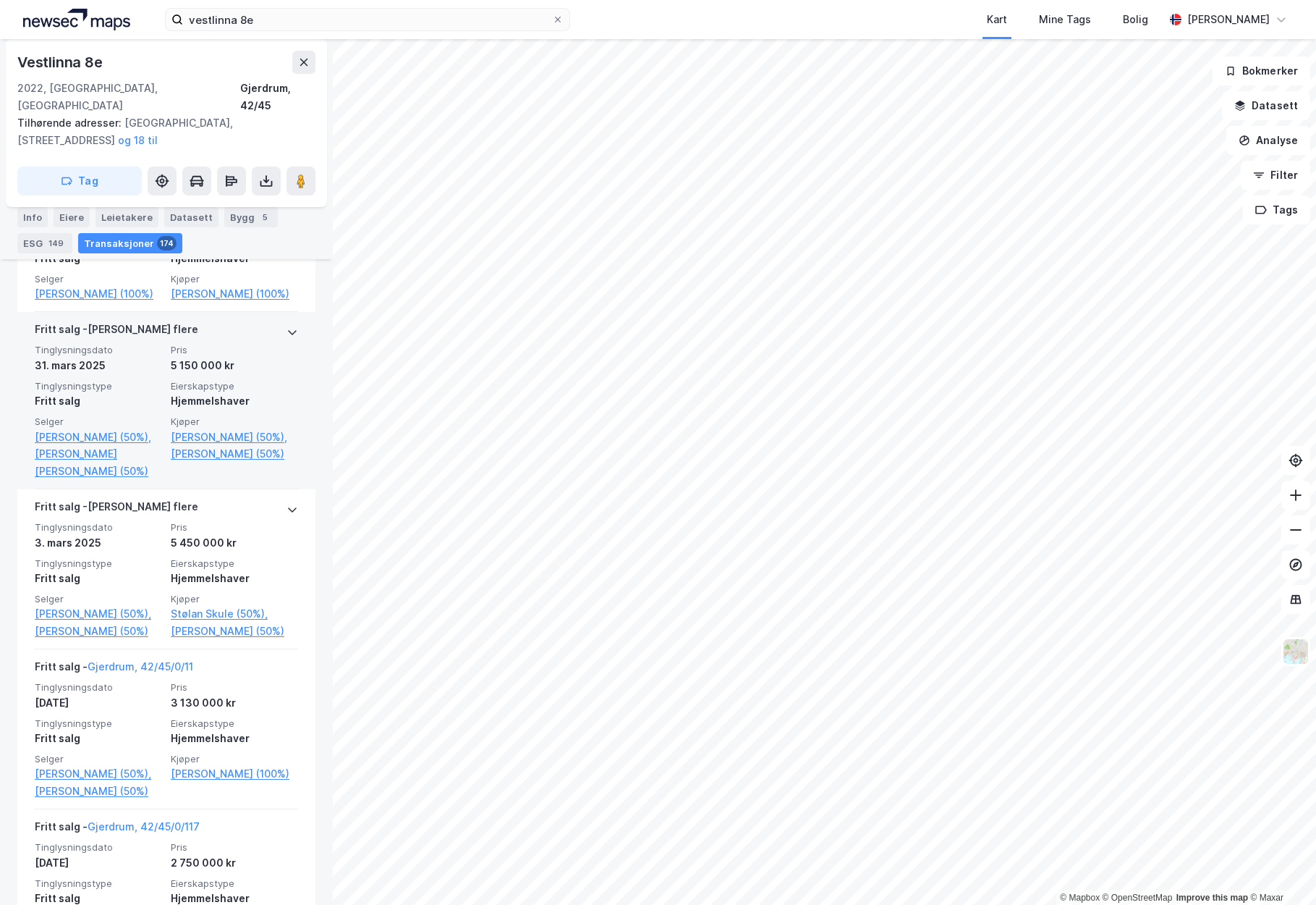
scroll to position [2056, 0]
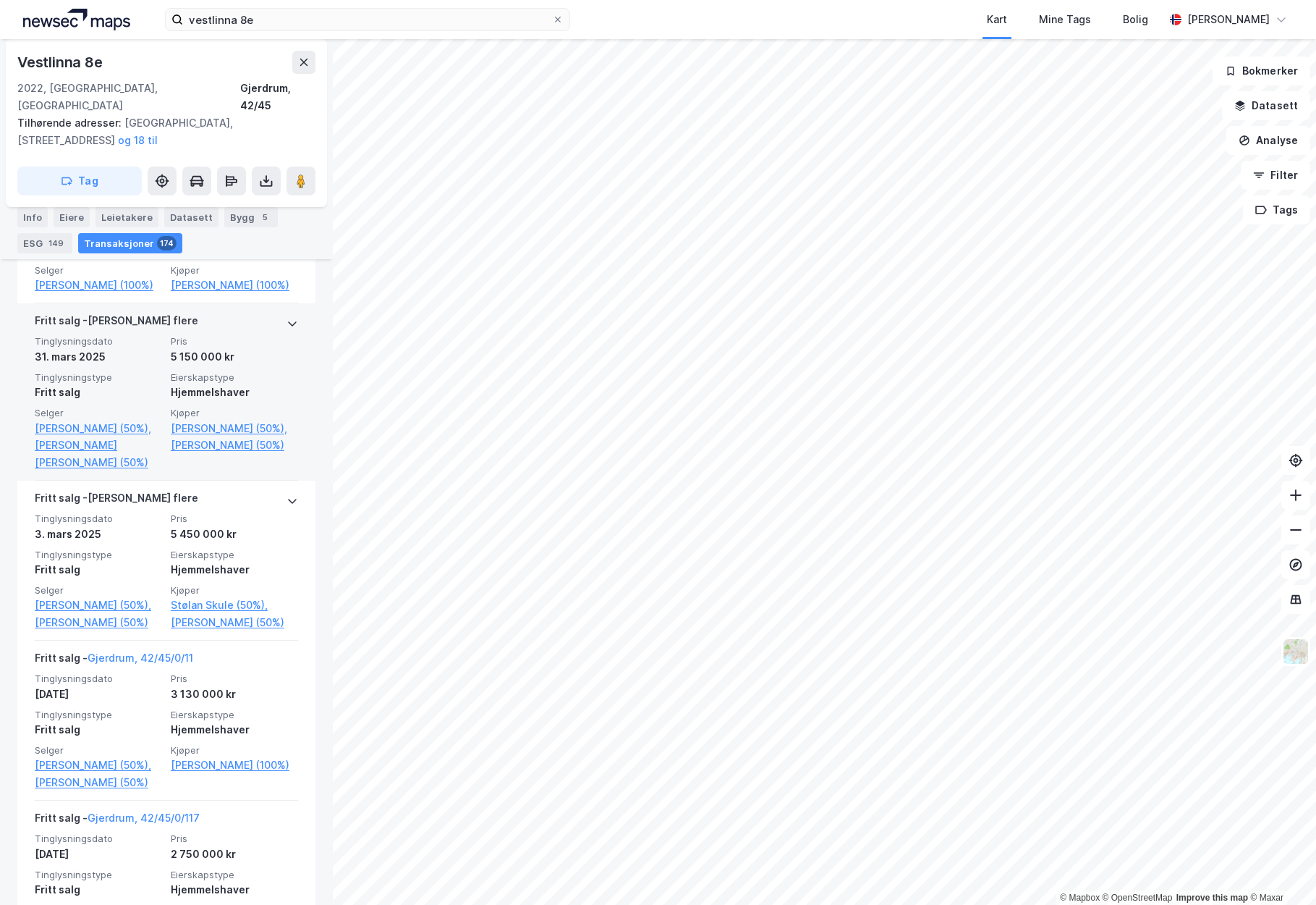
click at [286, 316] on div at bounding box center [292, 323] width 12 height 23
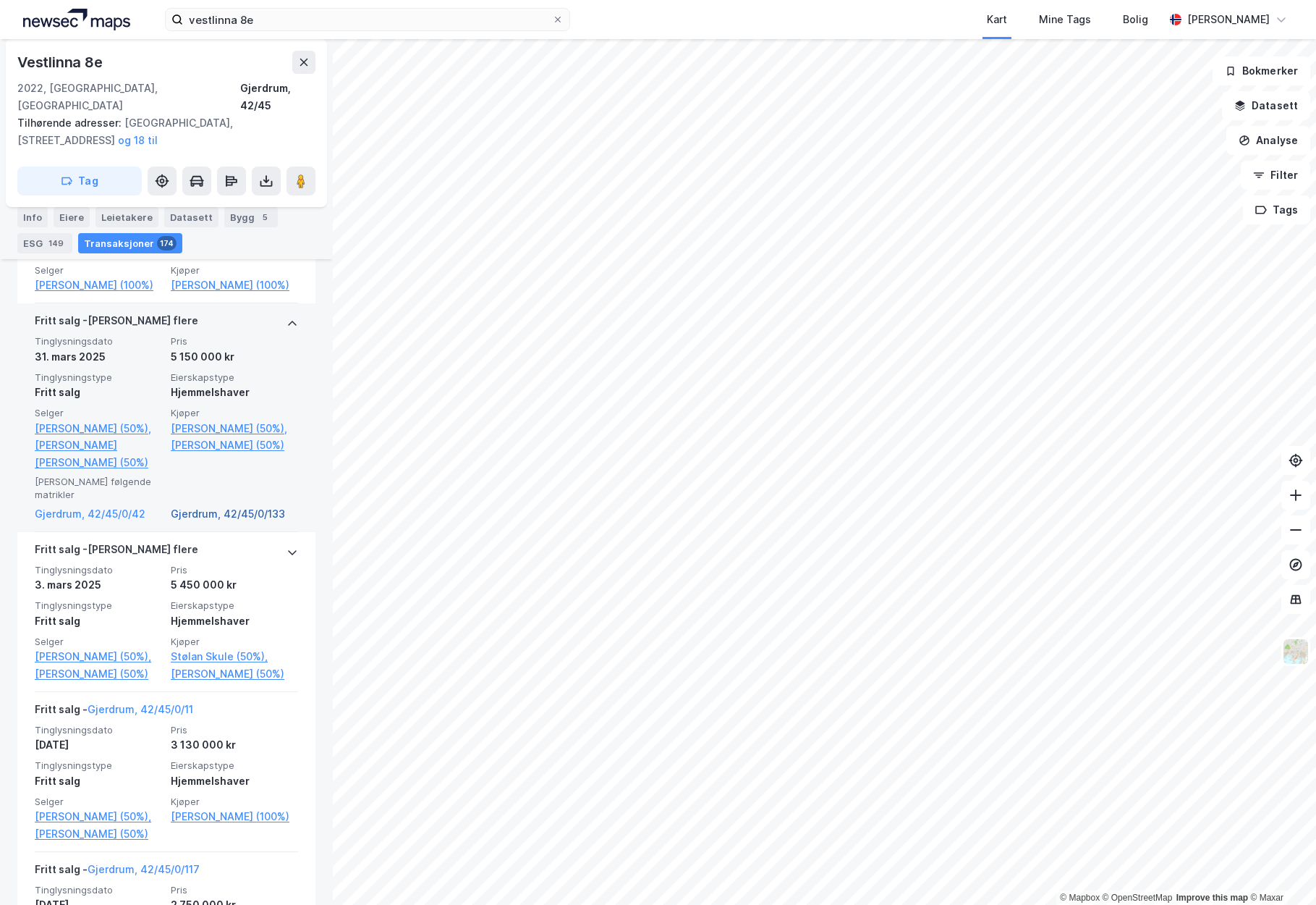
click at [230, 519] on link "Gjerdrum, 42/45/0/133" at bounding box center [234, 513] width 128 height 17
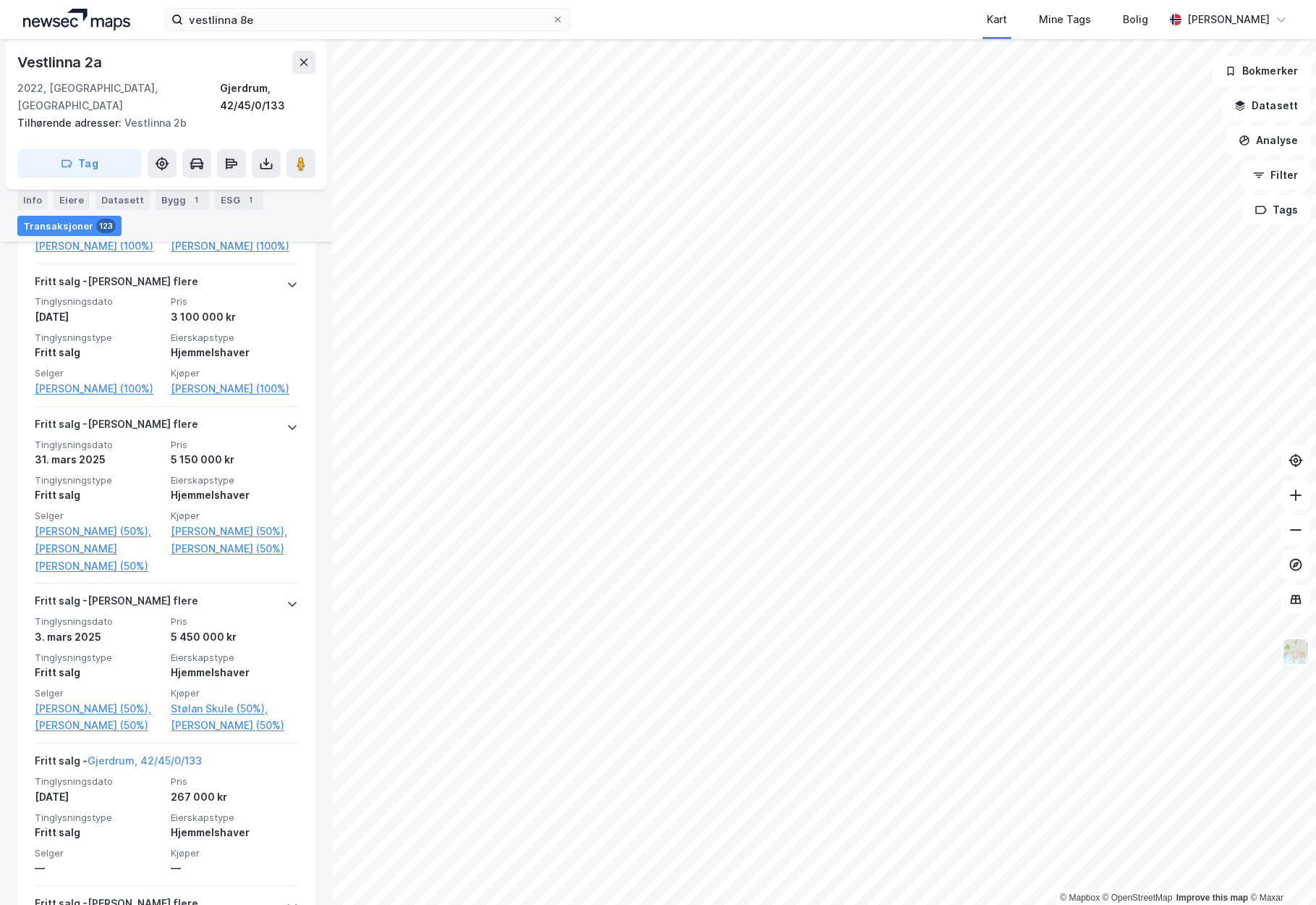
scroll to position [1642, 0]
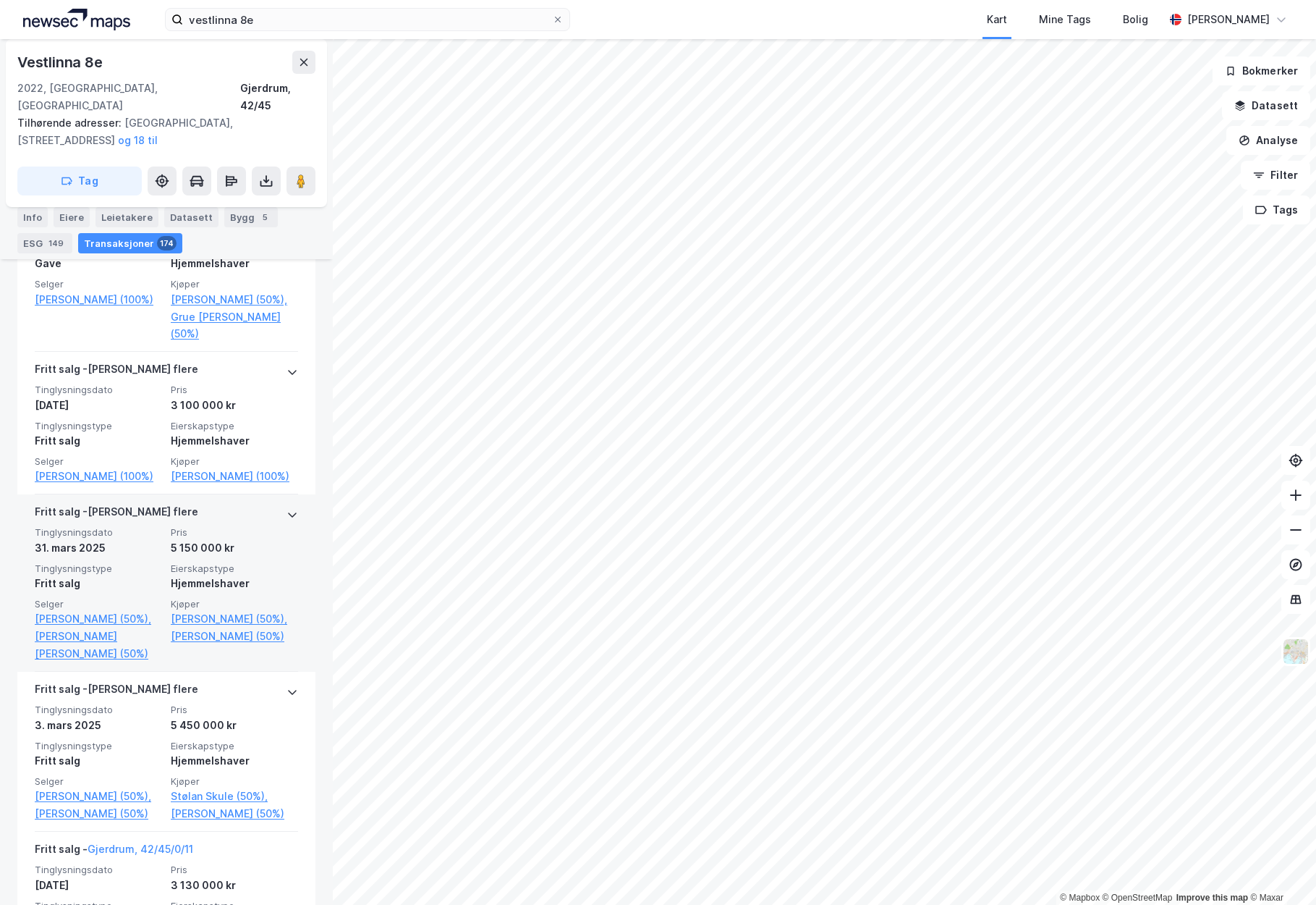
scroll to position [1814, 0]
click at [286, 519] on icon at bounding box center [292, 513] width 12 height 12
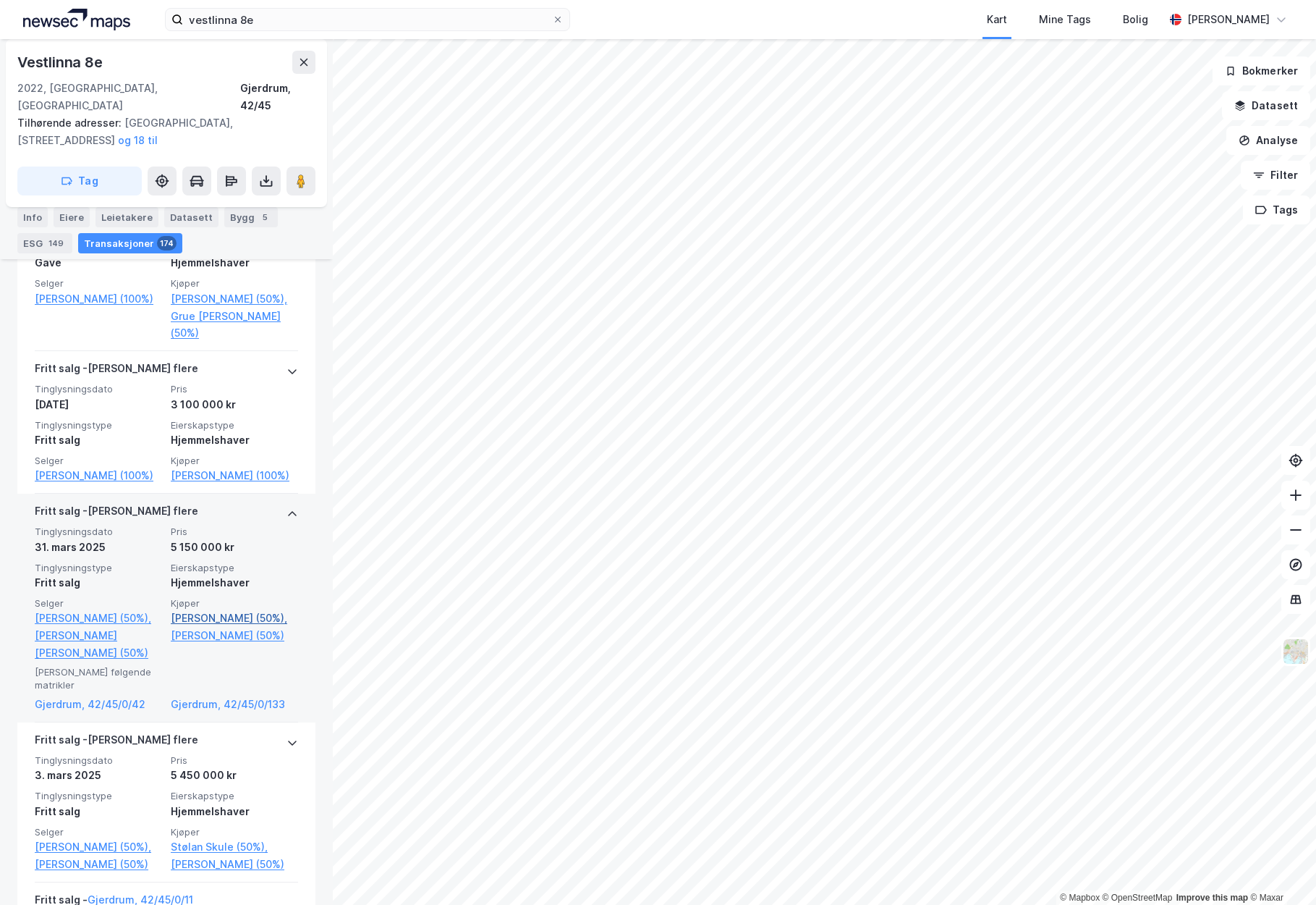
click at [199, 627] on link "[PERSON_NAME] (50%)," at bounding box center [234, 618] width 128 height 17
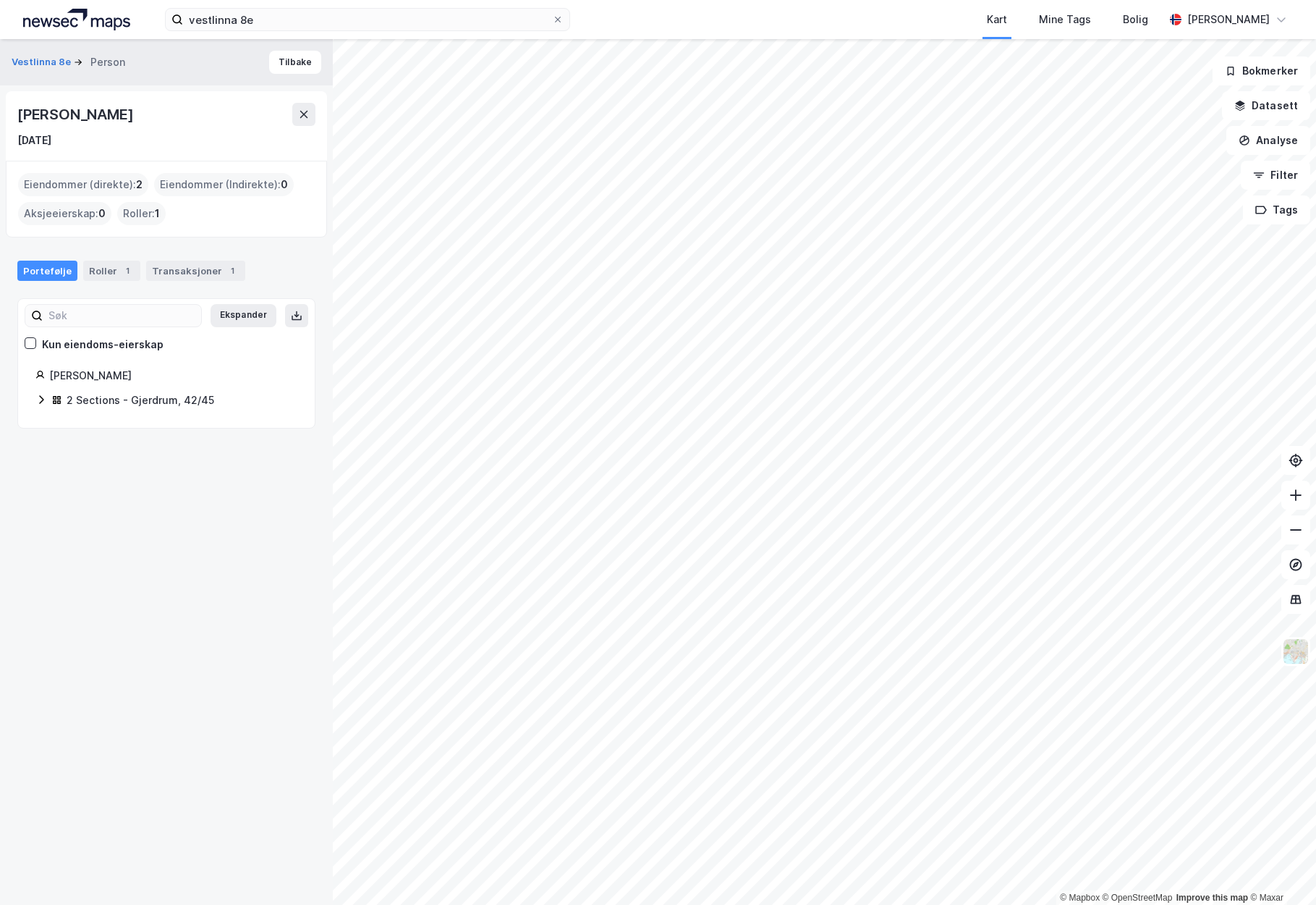
click at [155, 401] on div "2 Sections - Gjerdrum, 42/45" at bounding box center [140, 400] width 148 height 17
click at [167, 427] on link "Gjerdrum, 42/45/0/42" at bounding box center [139, 435] width 58 height 30
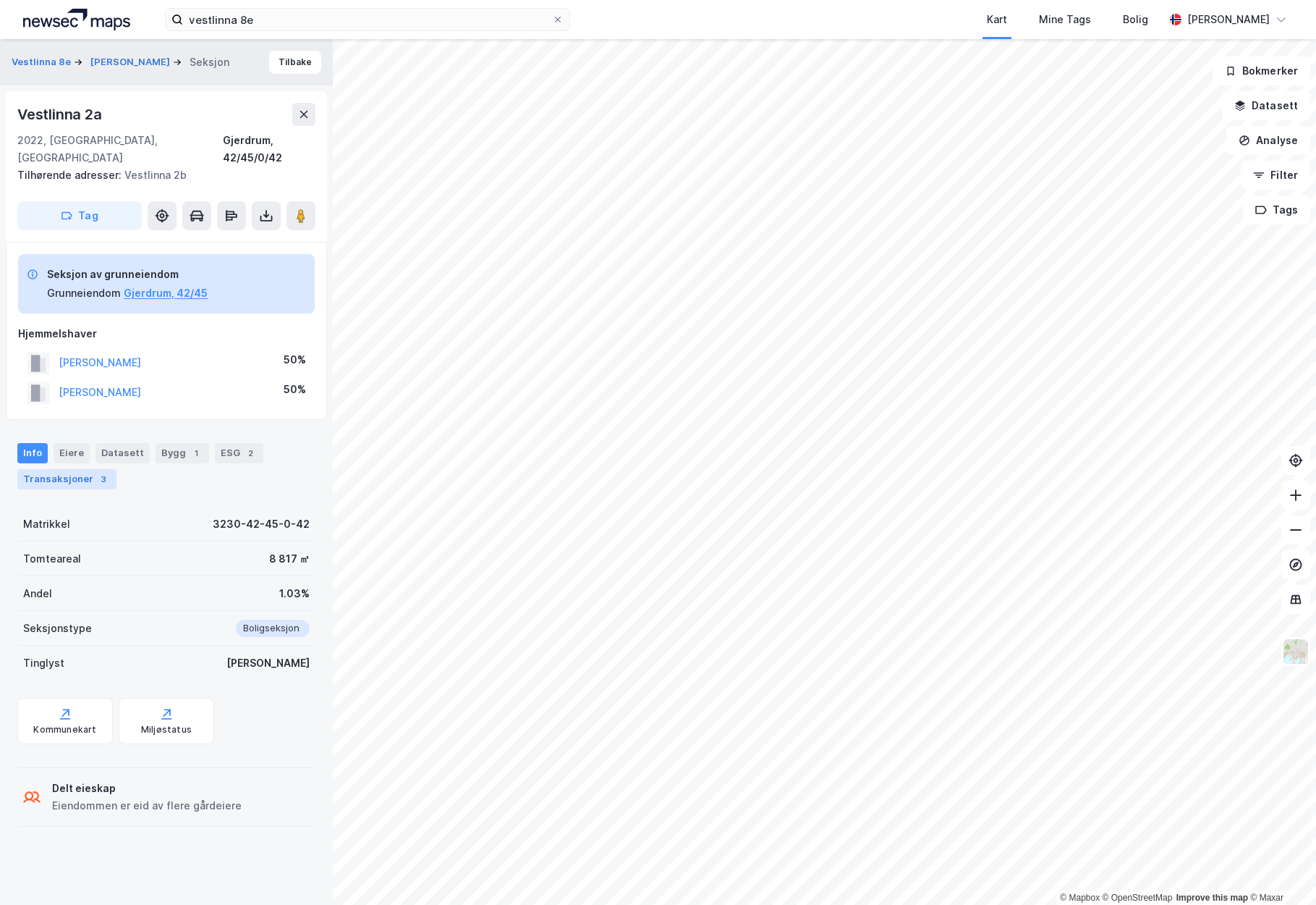
click at [81, 469] on div "Transaksjoner 3" at bounding box center [67, 479] width 99 height 20
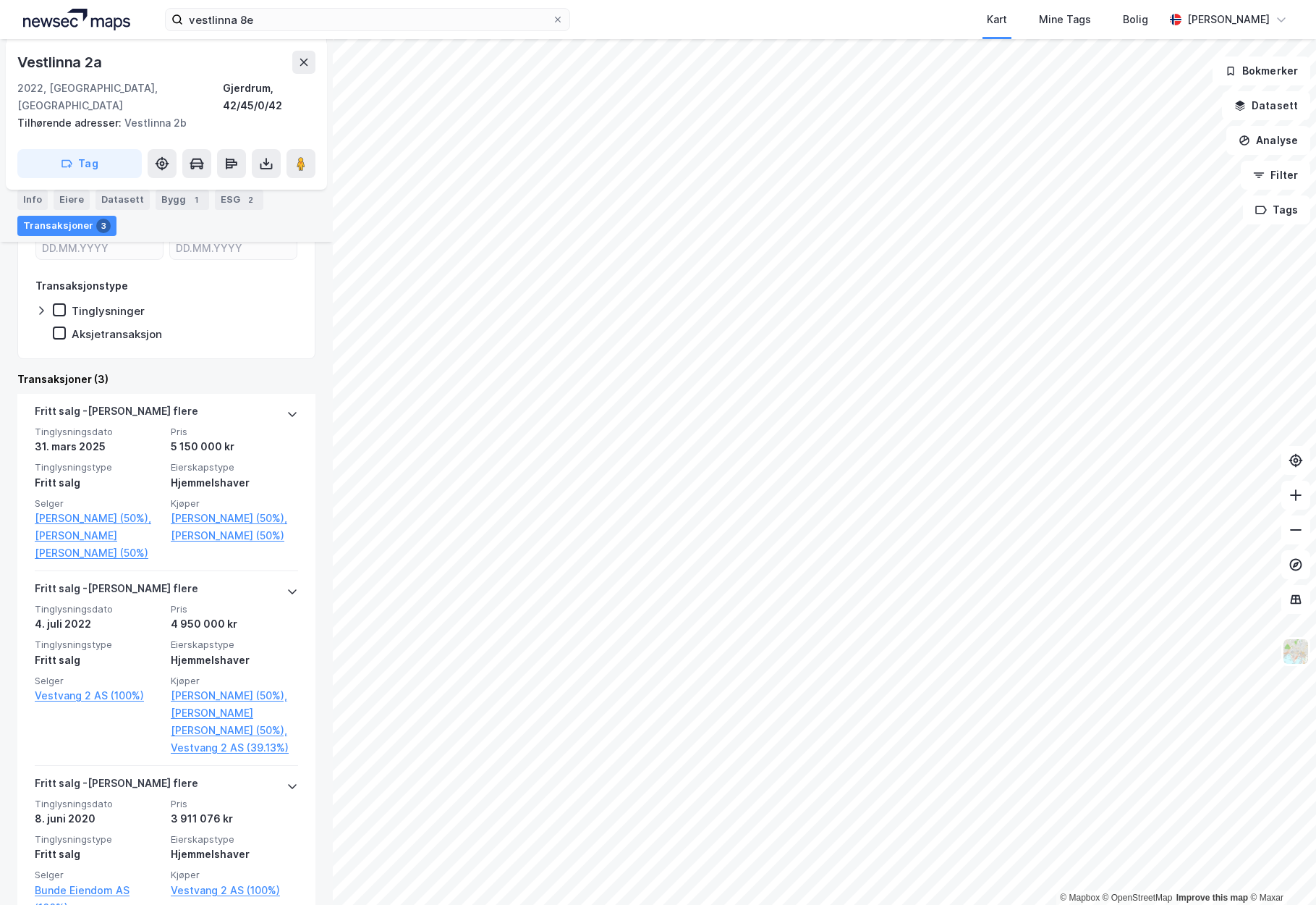
scroll to position [421, 0]
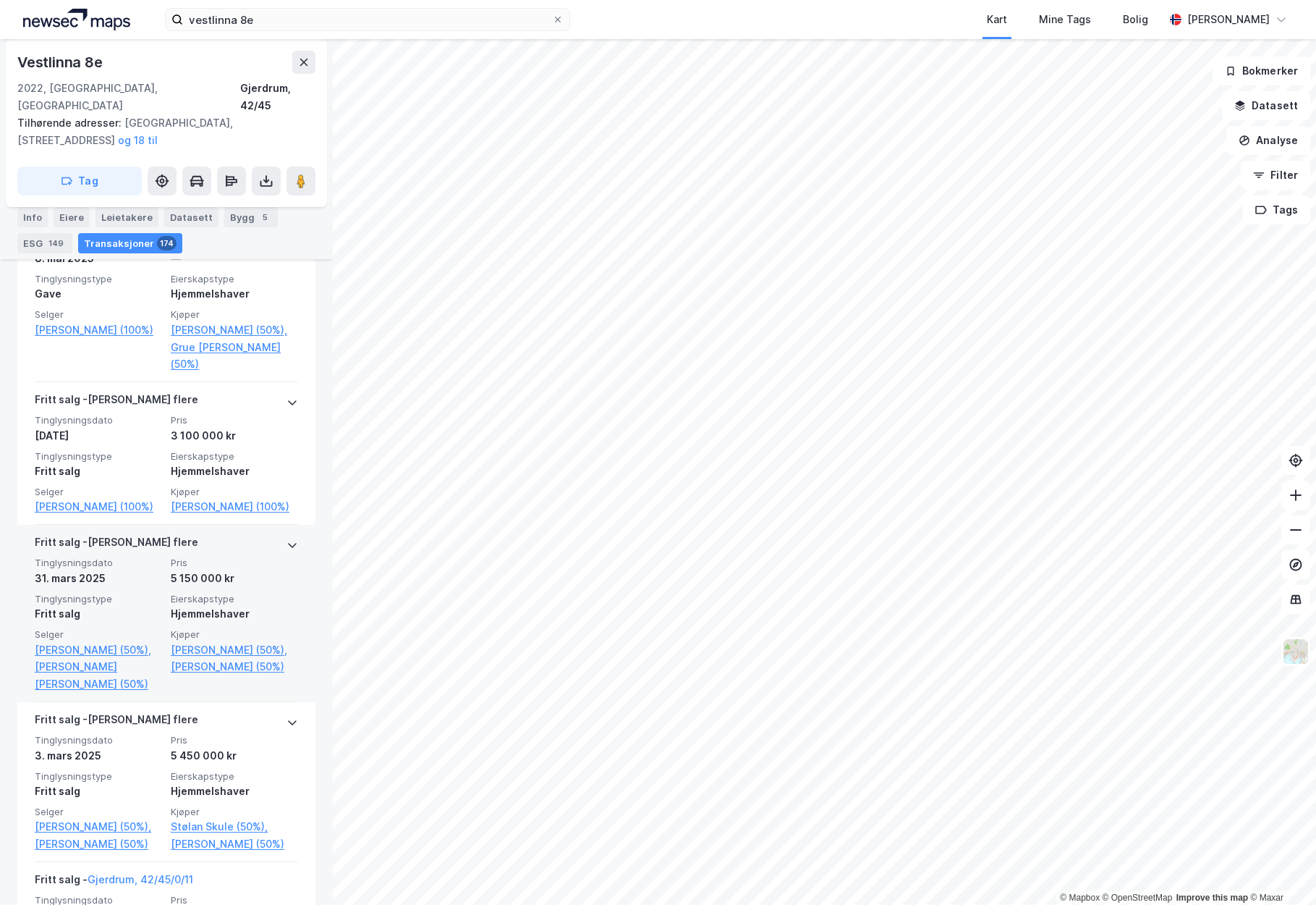
scroll to position [1783, 0]
click at [252, 556] on div "[PERSON_NAME] flere" at bounding box center [166, 543] width 263 height 23
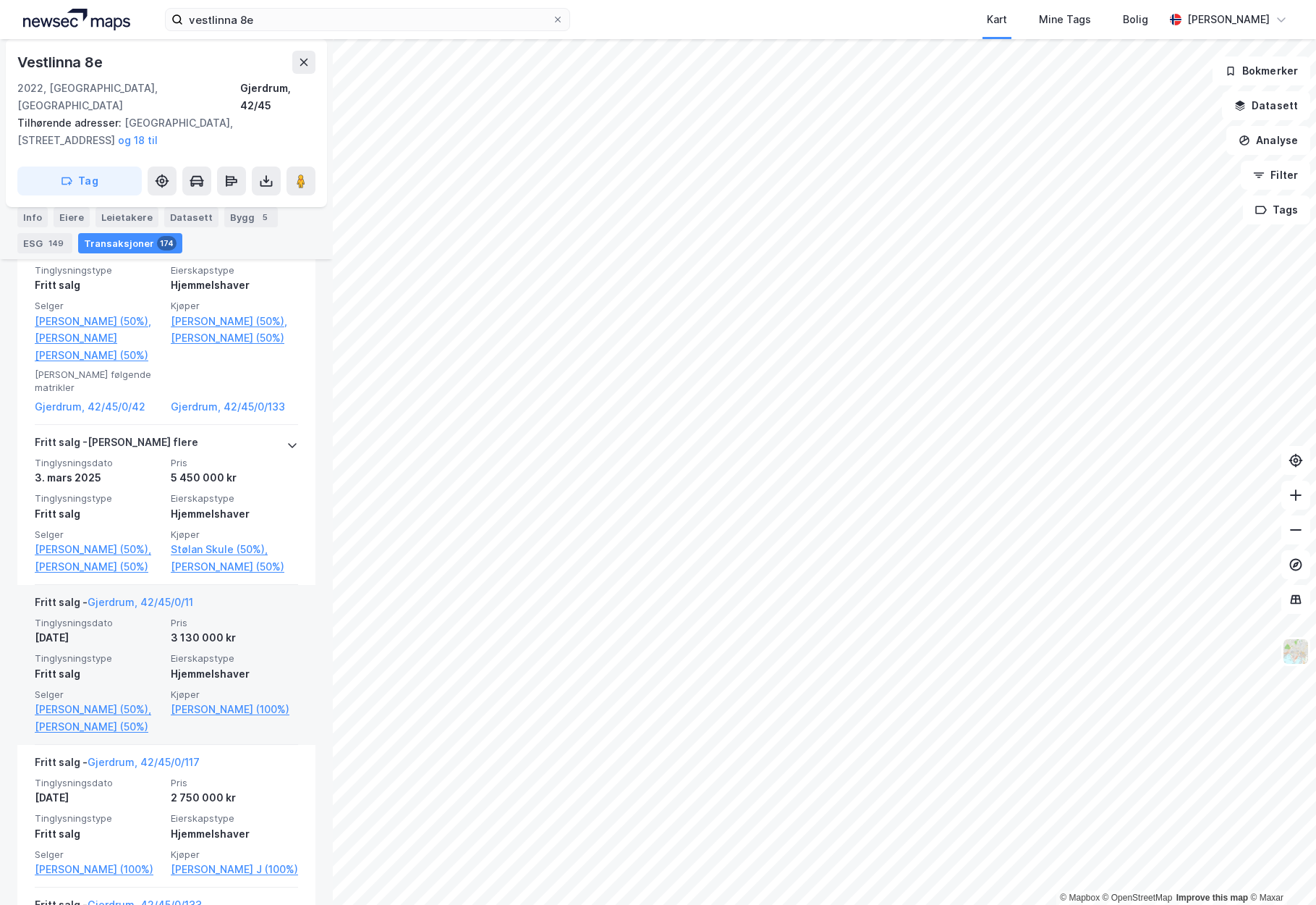
scroll to position [2145, 0]
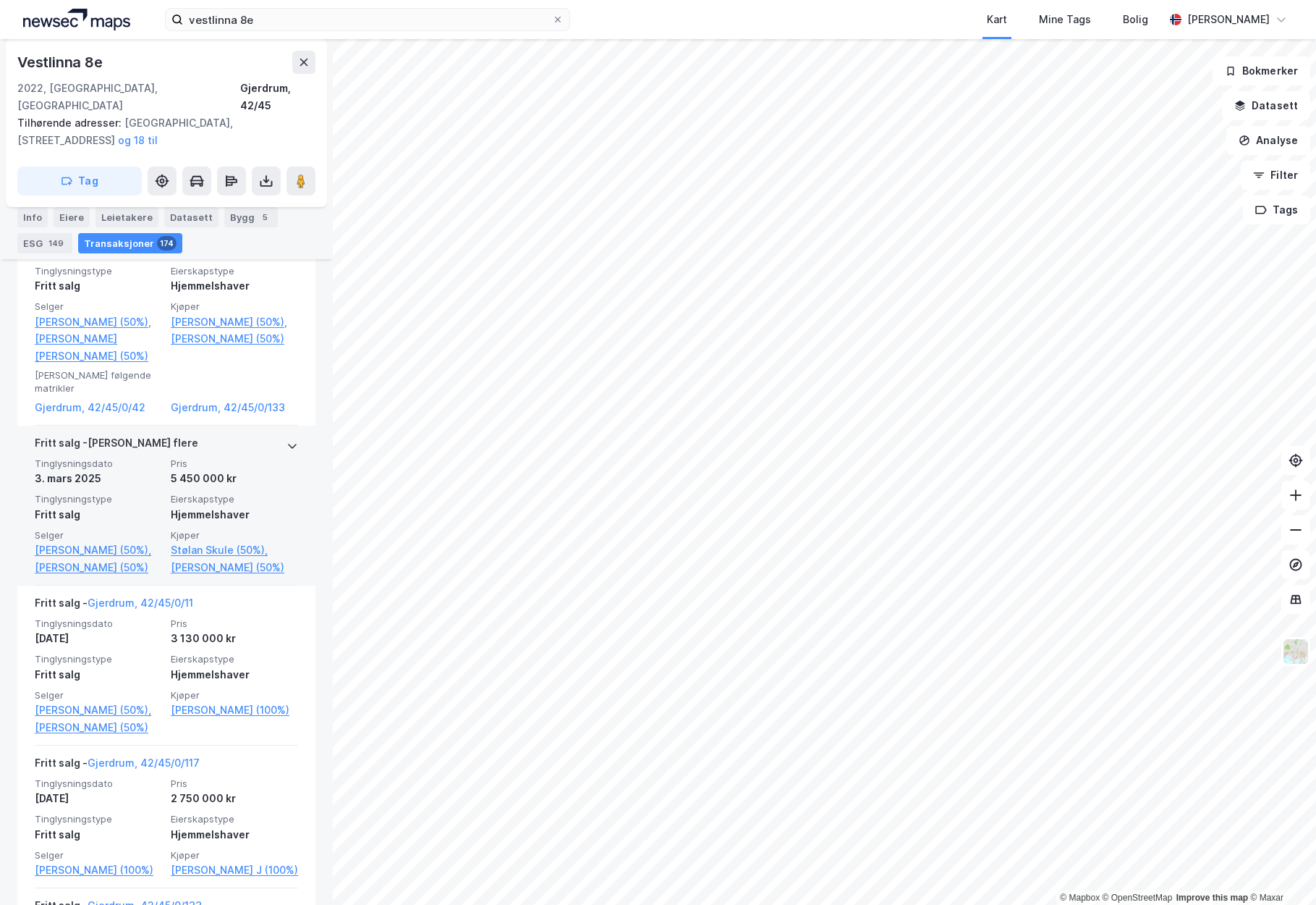
click at [286, 451] on icon at bounding box center [292, 446] width 12 height 12
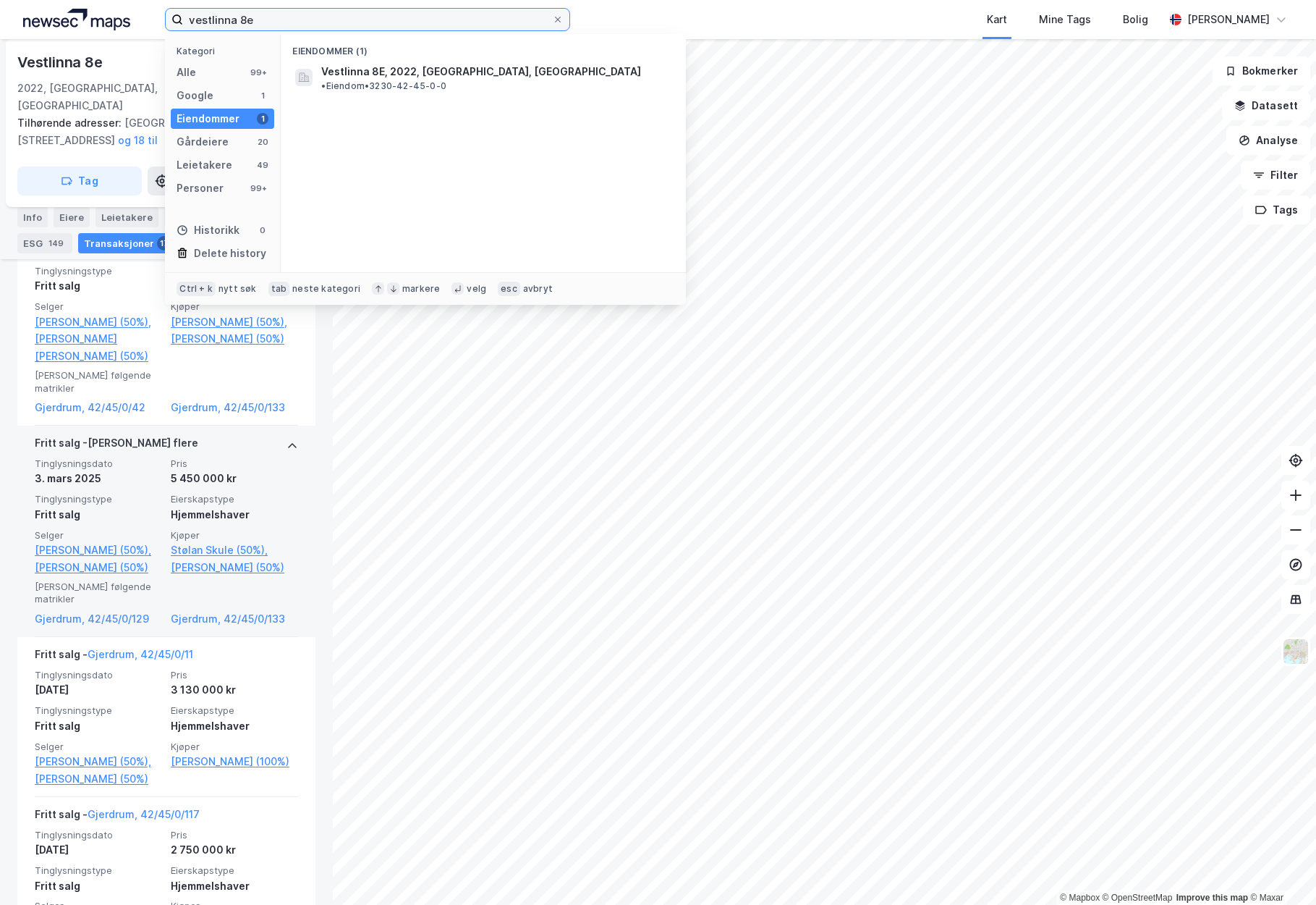
click at [344, 10] on input "vestlinna 8e" at bounding box center [367, 20] width 369 height 22
click at [230, 77] on div "Alle 99+" at bounding box center [222, 72] width 104 height 20
